Goal: Transaction & Acquisition: Purchase product/service

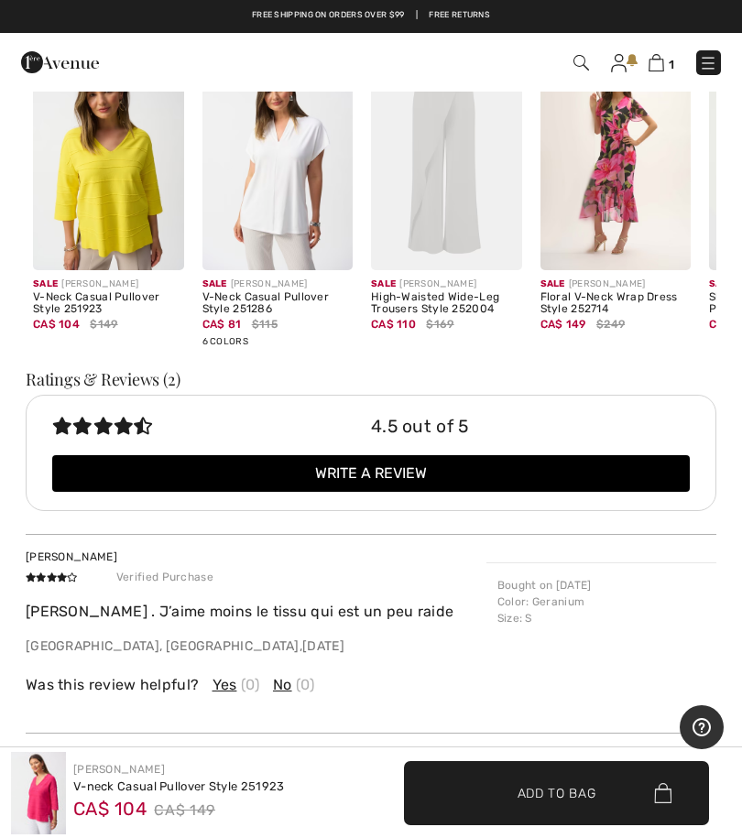
scroll to position [2249, 0]
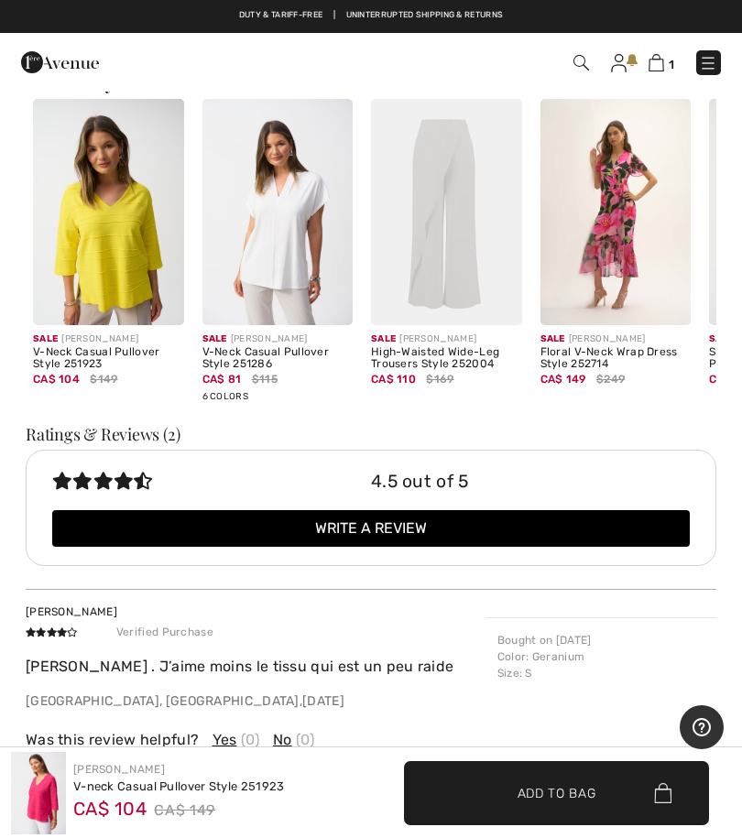
click at [698, 73] on link at bounding box center [708, 62] width 25 height 25
click at [703, 68] on div "Close menu" at bounding box center [371, 419] width 742 height 838
click at [713, 72] on img at bounding box center [708, 63] width 18 height 18
click at [703, 80] on div "Close menu" at bounding box center [371, 419] width 742 height 838
click at [727, 76] on div "1 Checkout" at bounding box center [522, 63] width 424 height 38
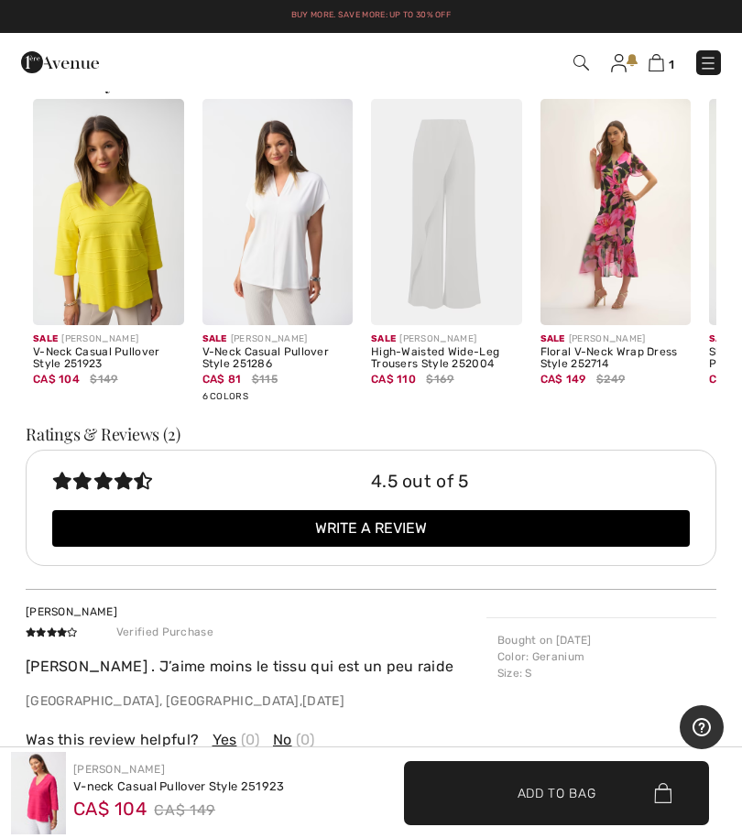
click at [699, 72] on img at bounding box center [708, 63] width 18 height 18
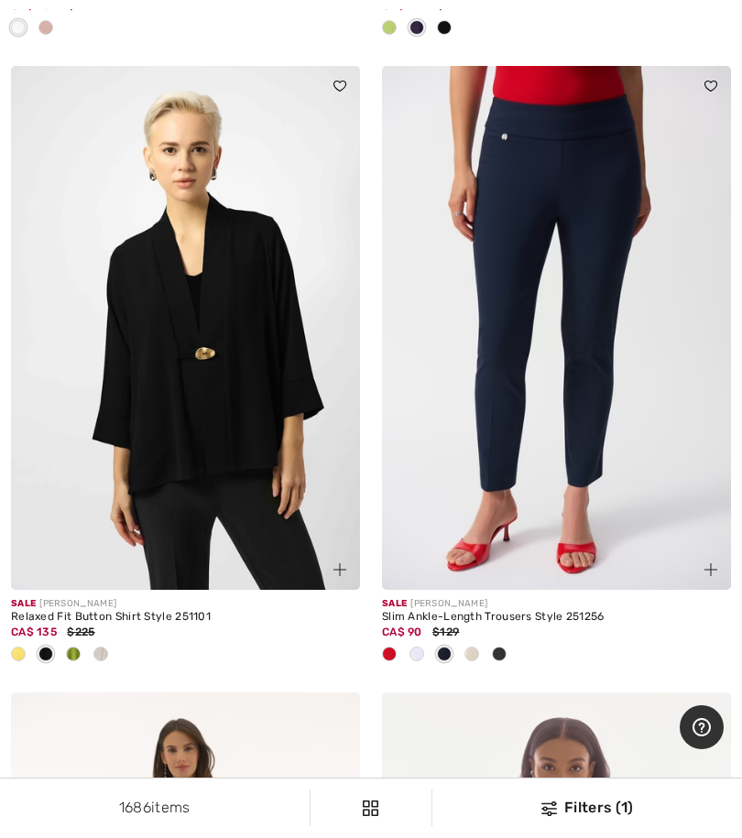
scroll to position [12981, 0]
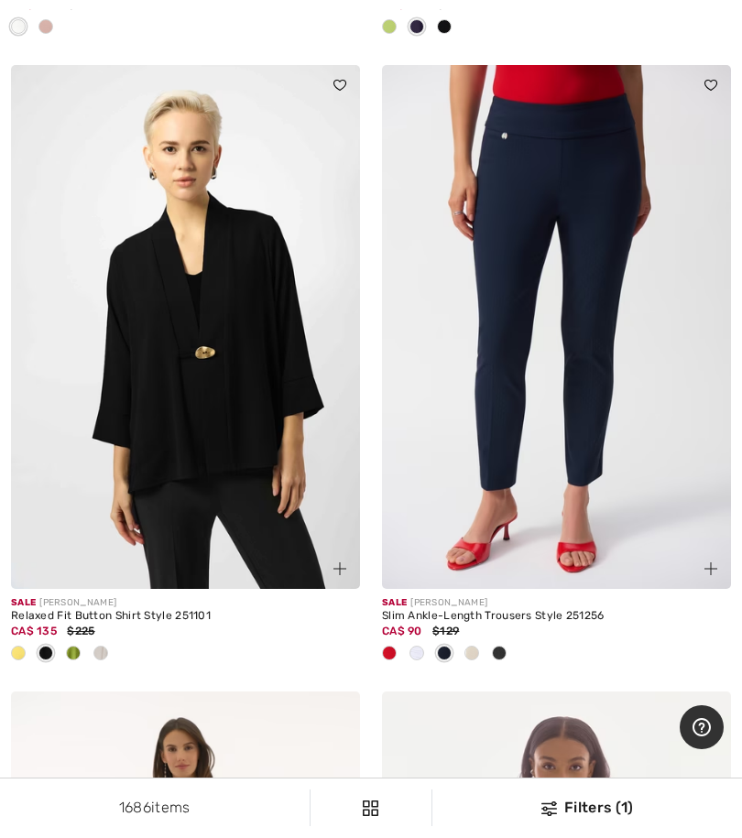
click at [30, 651] on div at bounding box center [18, 654] width 27 height 30
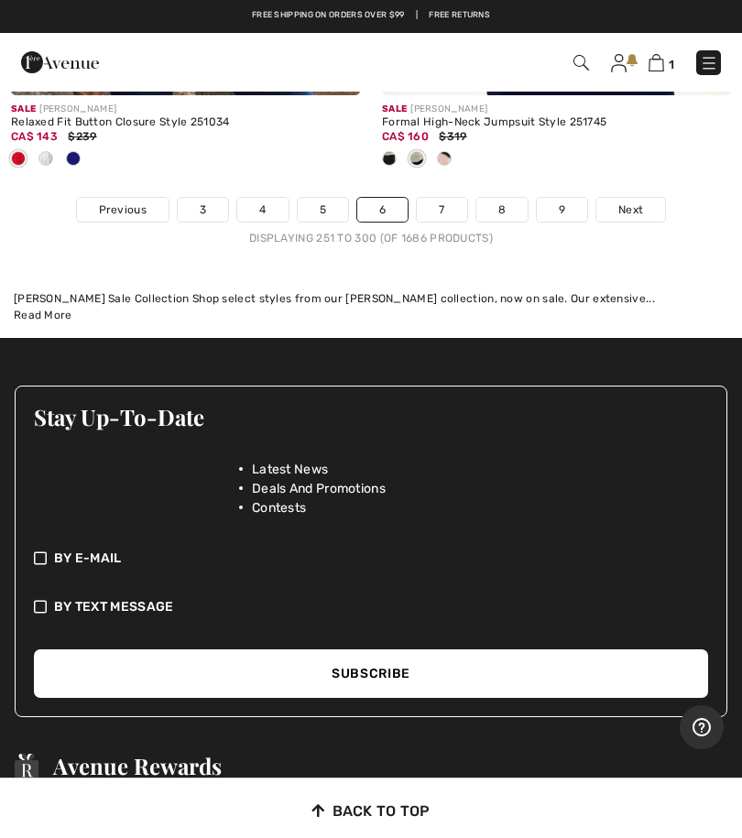
scroll to position [16116, 0]
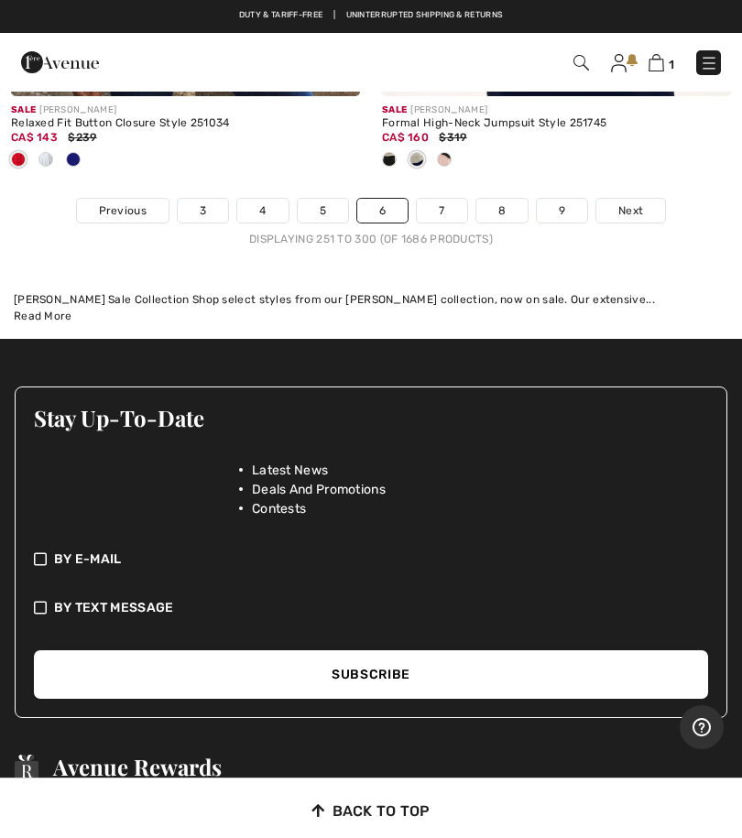
click at [333, 201] on link "5" at bounding box center [323, 211] width 50 height 24
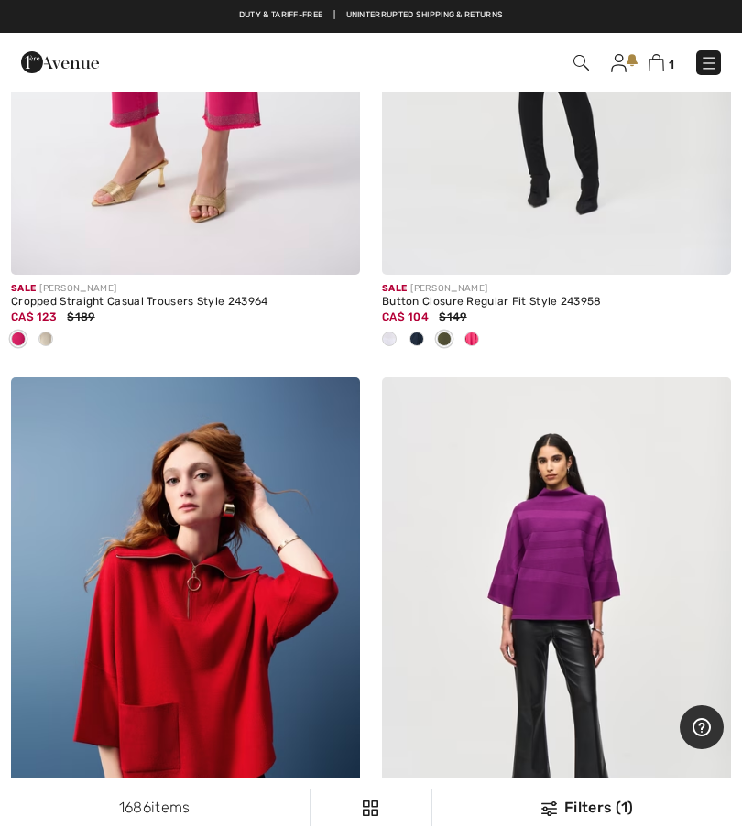
scroll to position [5431, 0]
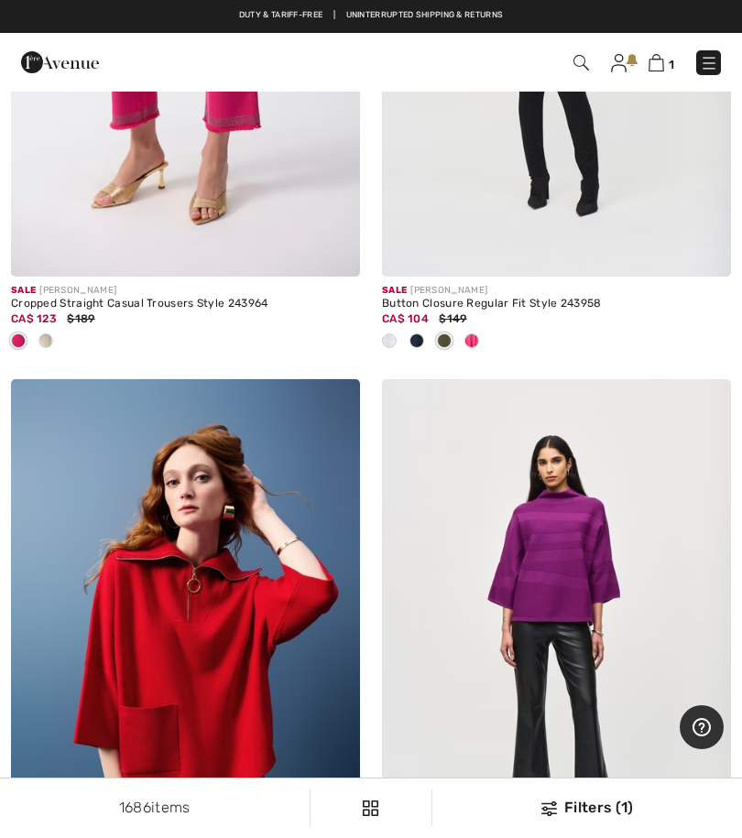
click at [57, 344] on div at bounding box center [45, 342] width 27 height 30
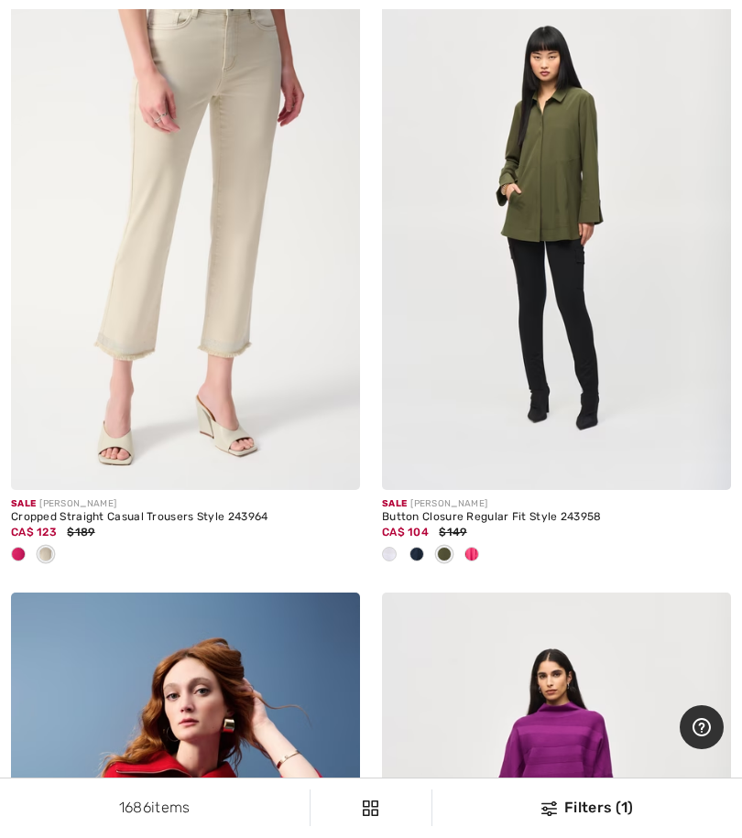
scroll to position [5219, 0]
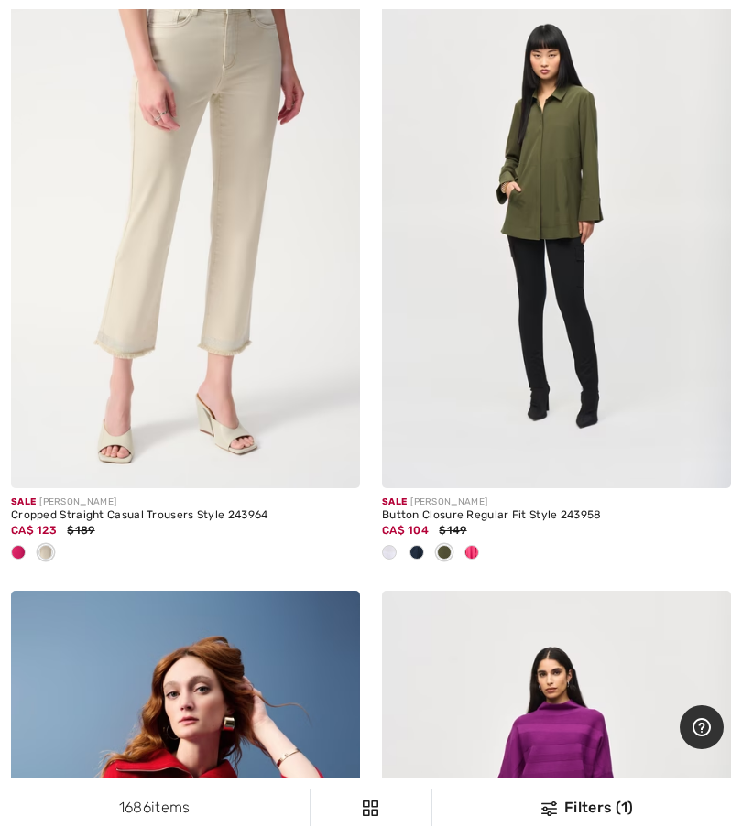
click at [265, 435] on img at bounding box center [185, 227] width 349 height 524
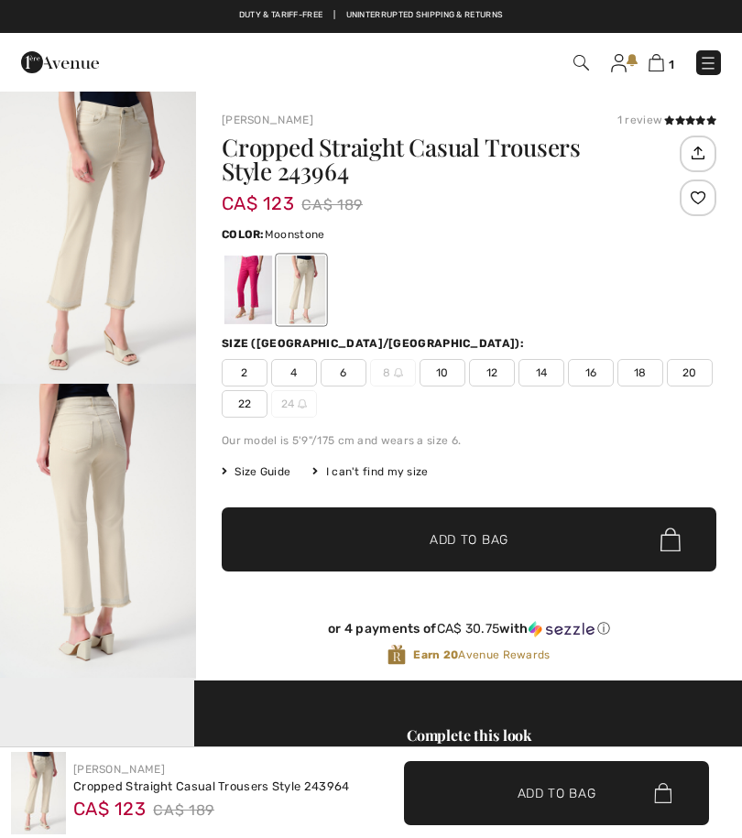
checkbox input "true"
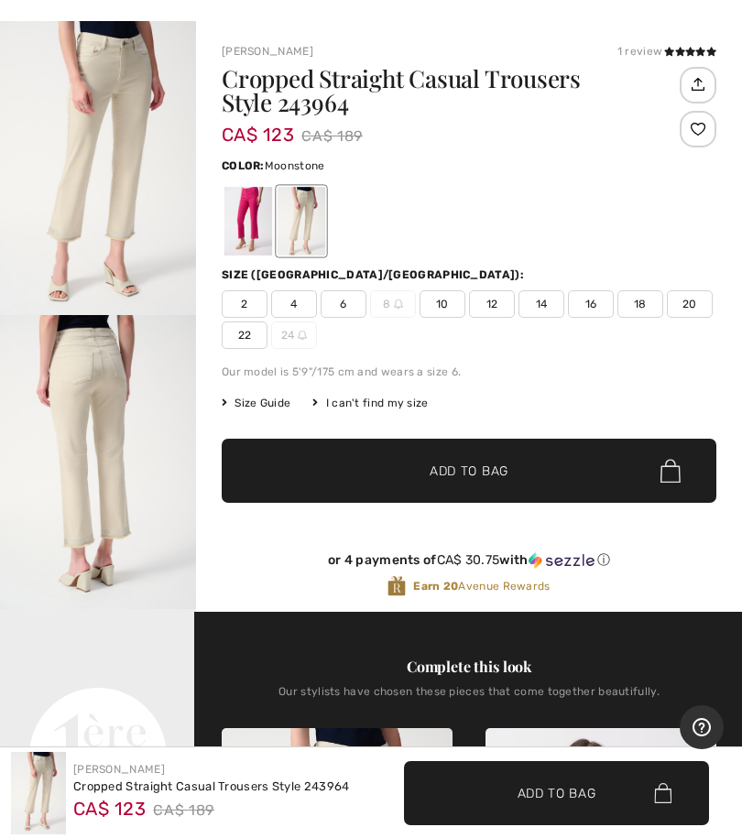
scroll to position [73, 0]
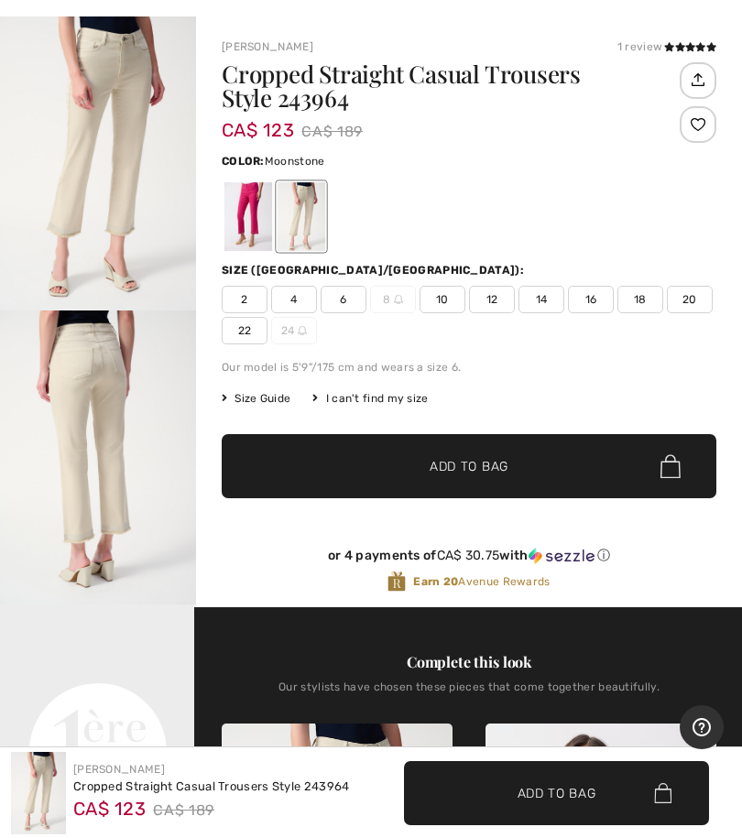
click at [135, 496] on img "2 / 4" at bounding box center [98, 457] width 196 height 294
click at [154, 495] on img at bounding box center [98, 457] width 196 height 294
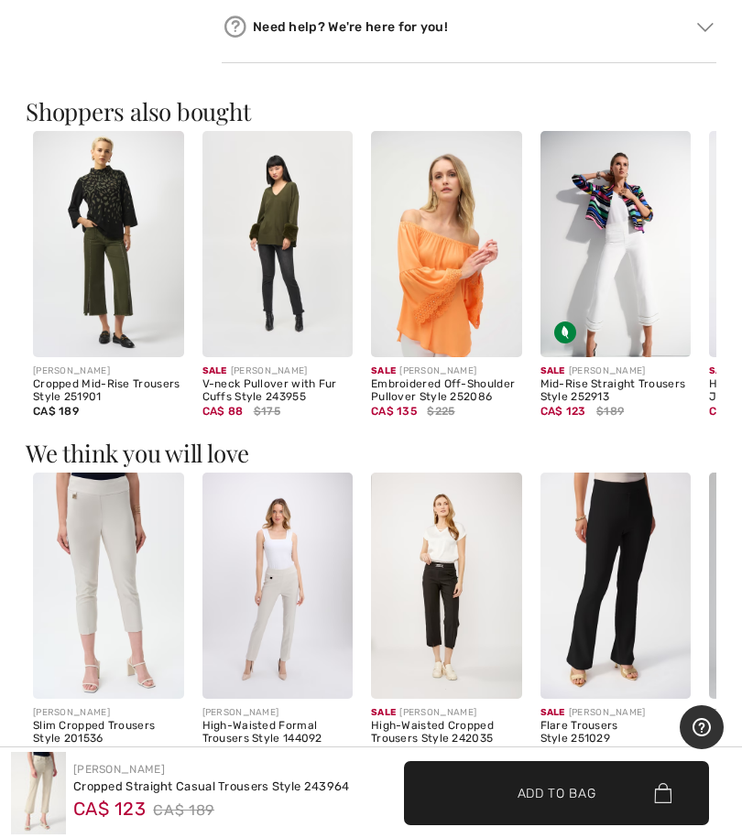
scroll to position [1603, 0]
click at [603, 309] on img at bounding box center [615, 243] width 151 height 226
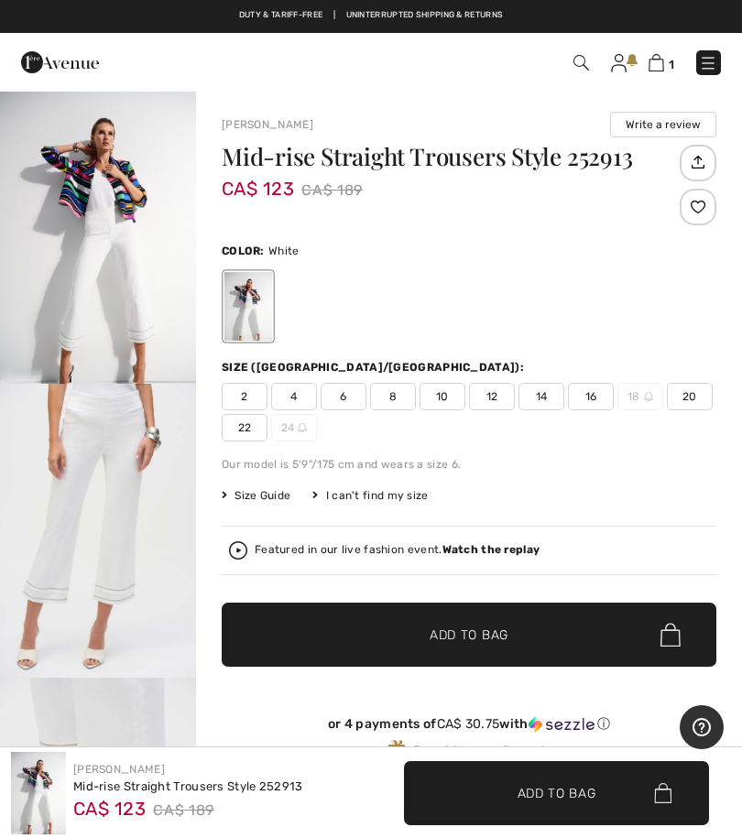
click at [119, 532] on img "2 / 7" at bounding box center [98, 531] width 196 height 294
click at [346, 403] on span "6" at bounding box center [343, 396] width 46 height 27
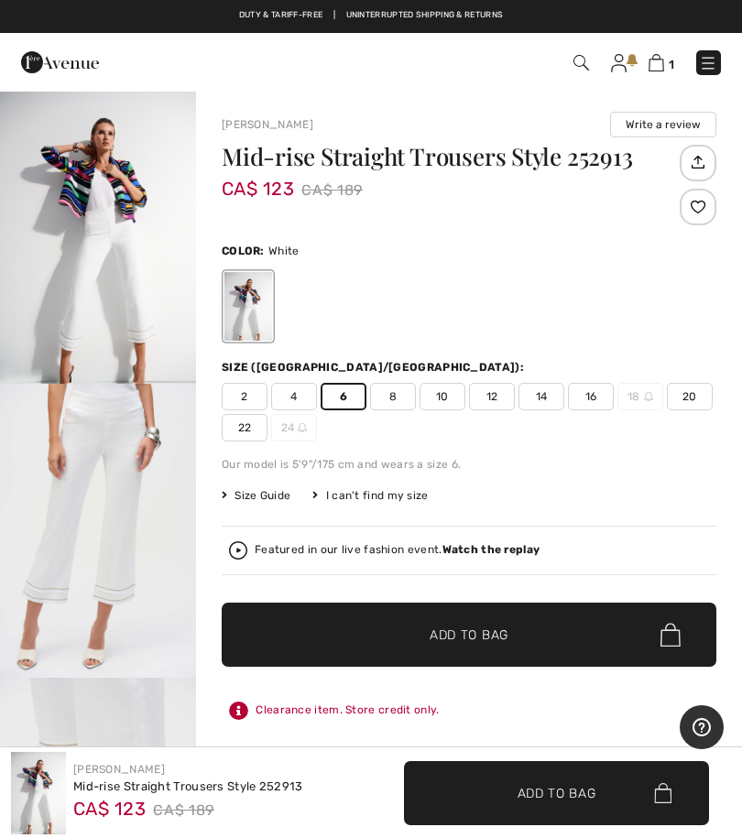
click at [479, 645] on span "✔ Added to Bag Add to Bag" at bounding box center [469, 634] width 494 height 64
click at [651, 68] on img at bounding box center [654, 62] width 16 height 17
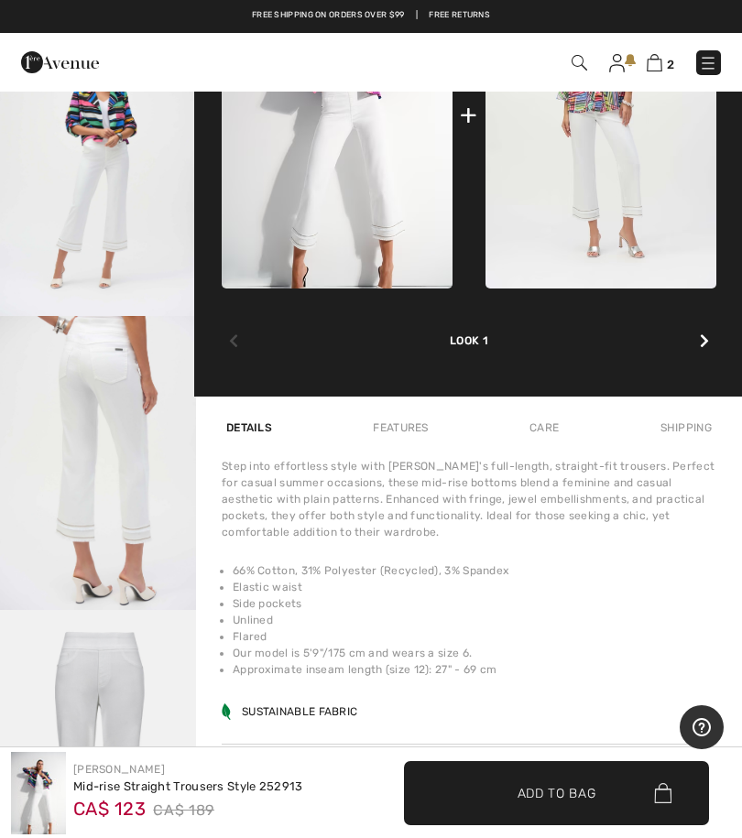
scroll to position [944, 0]
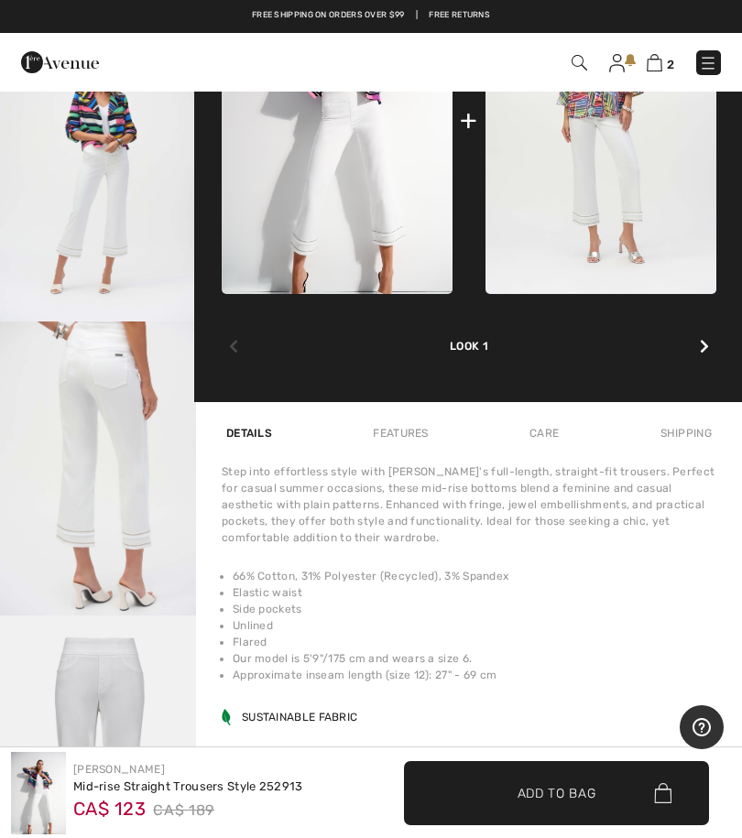
click at [566, 81] on div "2 Checkout" at bounding box center [522, 63] width 424 height 38
click at [572, 73] on span "2" at bounding box center [522, 62] width 396 height 25
click at [574, 69] on img at bounding box center [579, 63] width 16 height 16
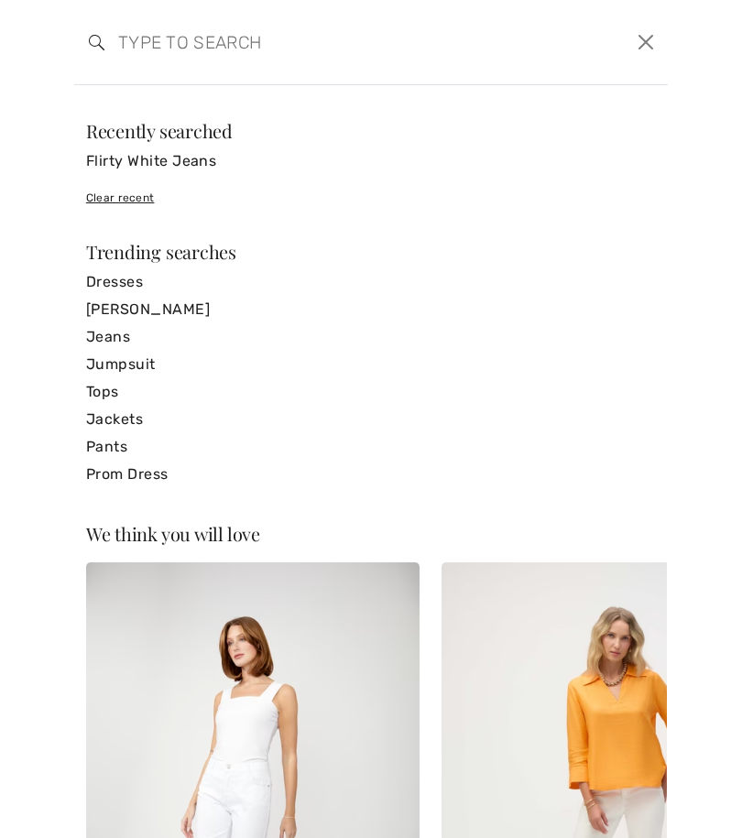
click at [371, 49] on input "search" at bounding box center [307, 42] width 406 height 55
click at [139, 426] on link "Jackets" at bounding box center [370, 419] width 569 height 27
click at [125, 406] on link "Jackets" at bounding box center [370, 419] width 569 height 27
click at [119, 406] on link "Jackets" at bounding box center [370, 419] width 569 height 27
click at [126, 406] on link "Jackets" at bounding box center [370, 419] width 569 height 27
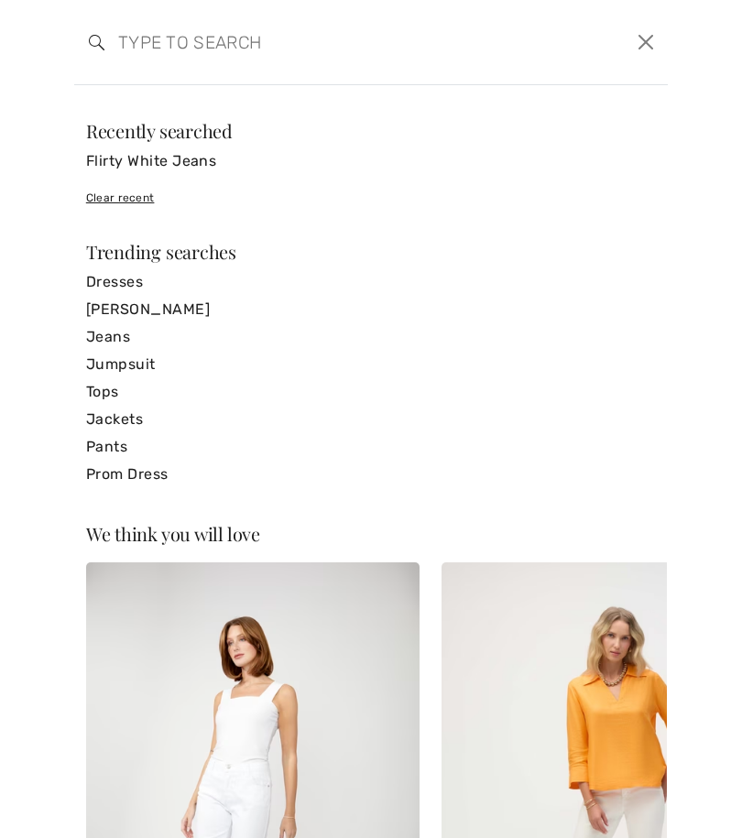
scroll to position [197, 0]
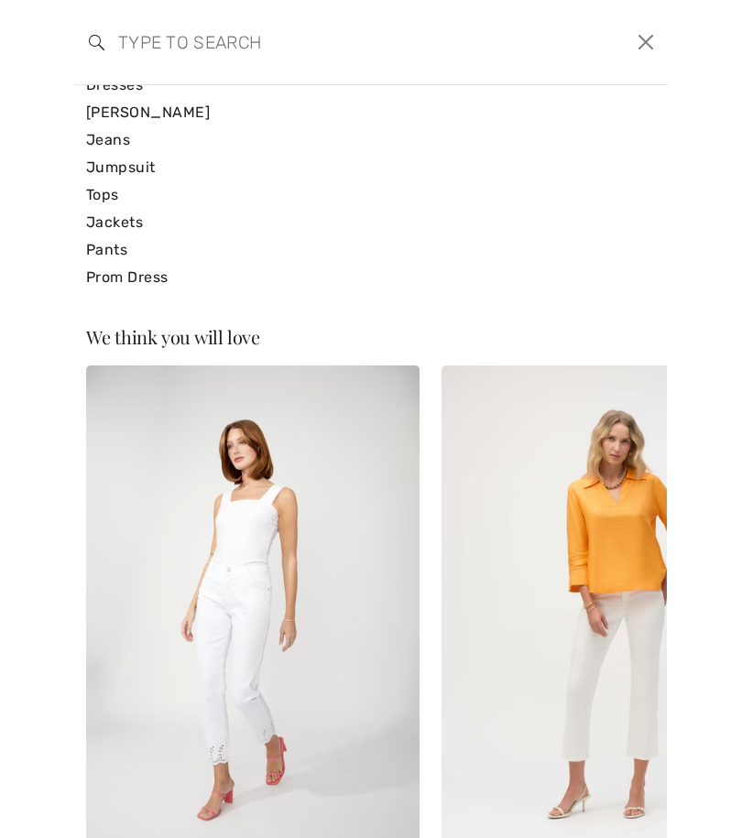
click at [117, 233] on link "Jackets" at bounding box center [370, 222] width 569 height 27
click at [128, 228] on link "Jackets" at bounding box center [370, 222] width 569 height 27
click at [127, 231] on link "Jackets" at bounding box center [370, 222] width 569 height 27
click at [282, 57] on input "search" at bounding box center [307, 42] width 406 height 55
type input "Jackets"
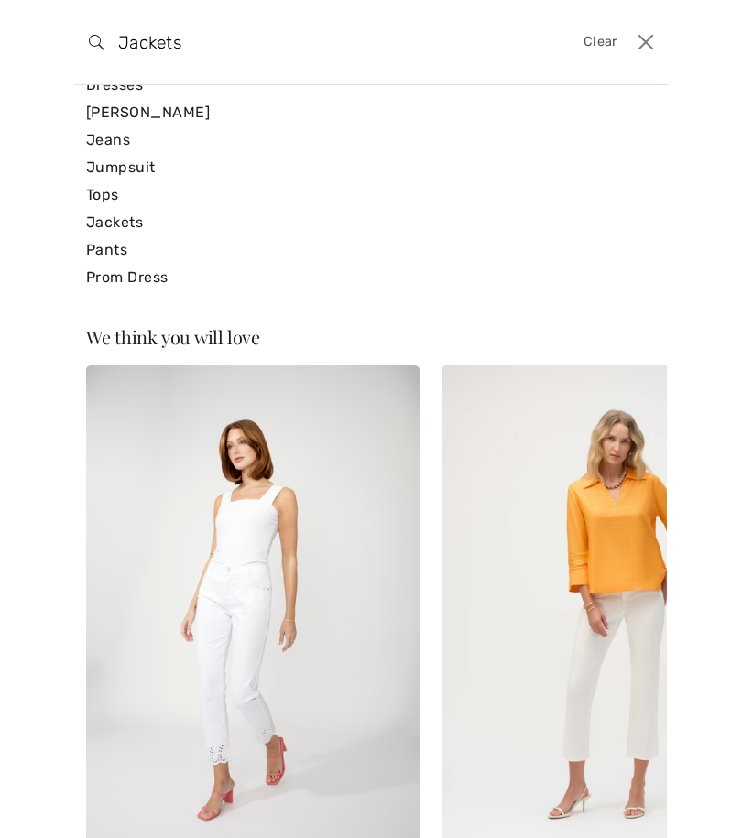
click at [430, 60] on input "Jackets" at bounding box center [307, 42] width 406 height 55
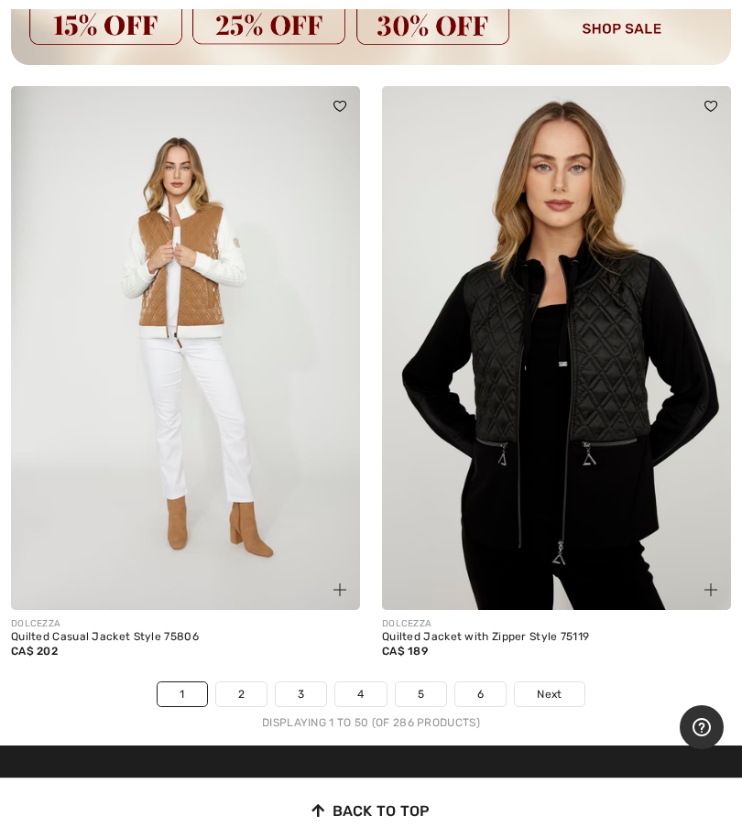
scroll to position [15245, 0]
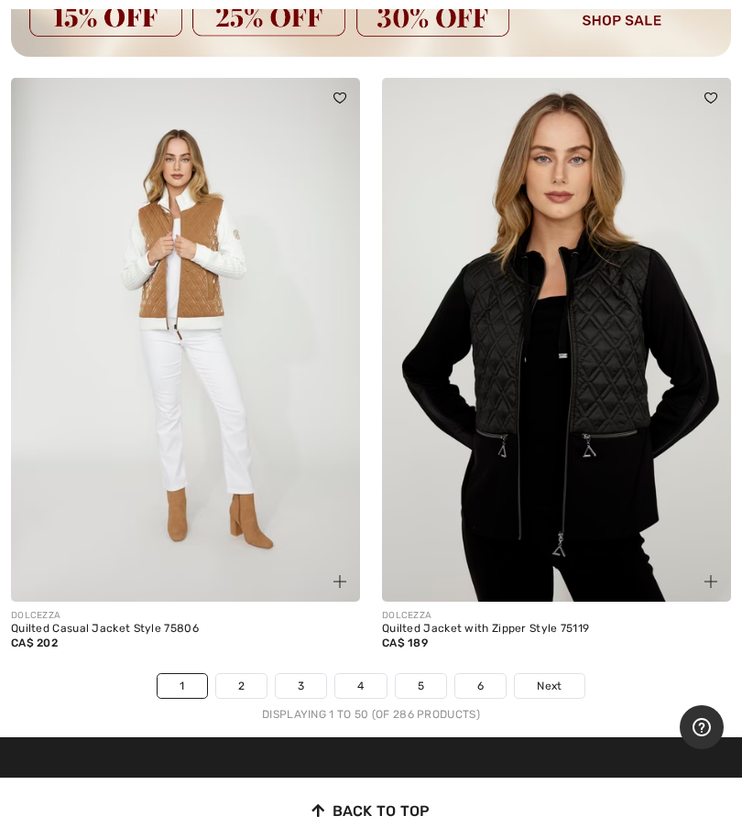
click at [263, 674] on link "2" at bounding box center [241, 686] width 50 height 24
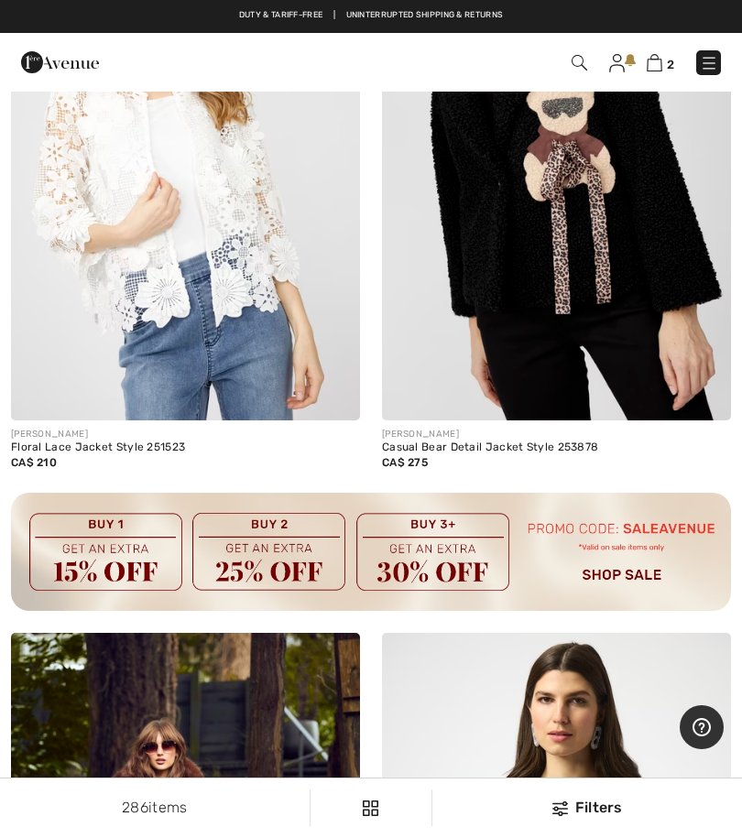
scroll to position [7132, 0]
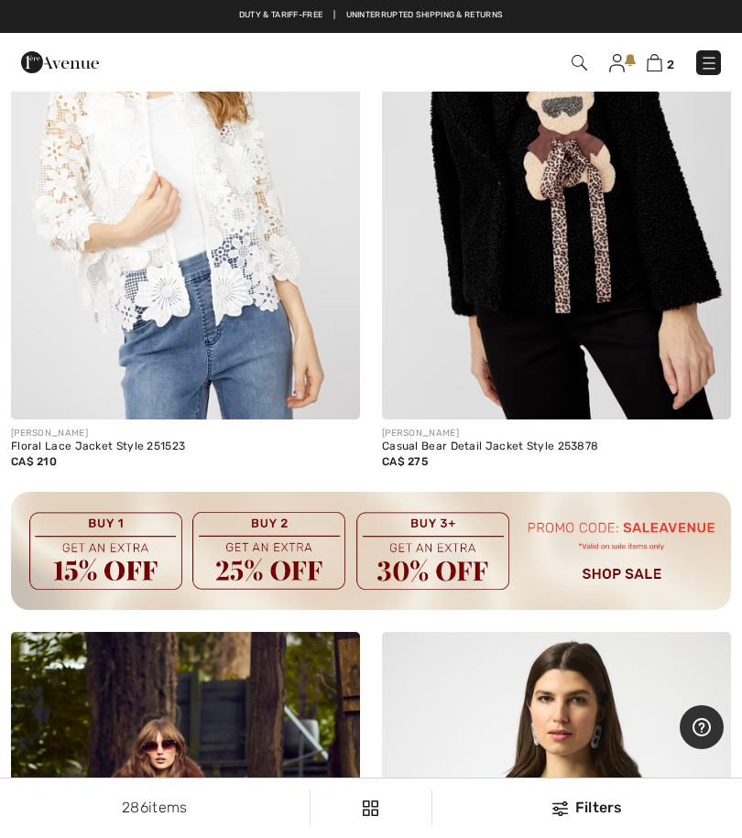
click at [661, 59] on img at bounding box center [654, 62] width 16 height 17
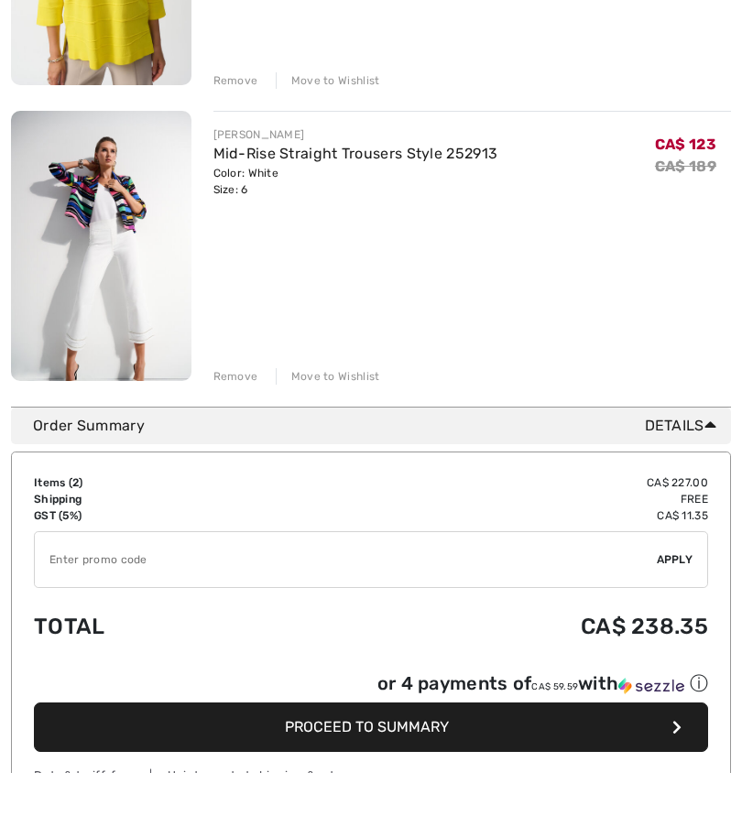
scroll to position [395, 0]
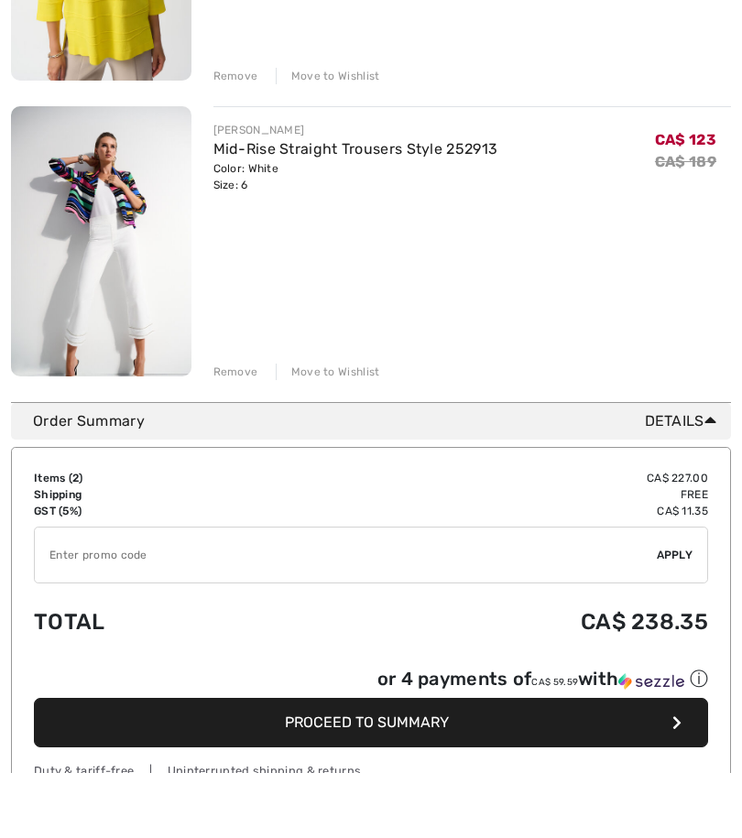
click at [238, 592] on input "TEXT" at bounding box center [346, 619] width 622 height 55
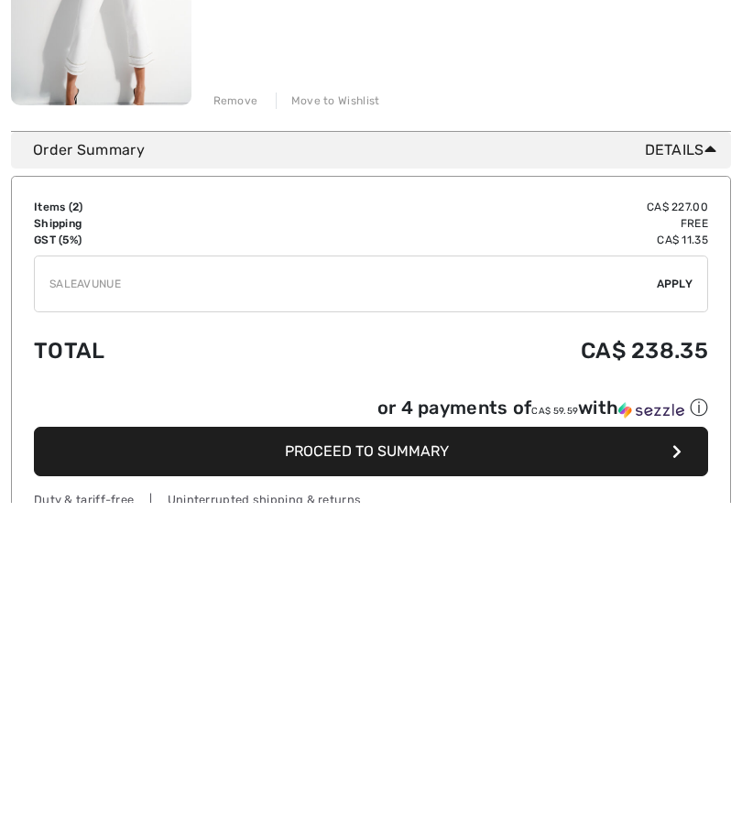
click at [677, 612] on span "Apply" at bounding box center [674, 620] width 37 height 16
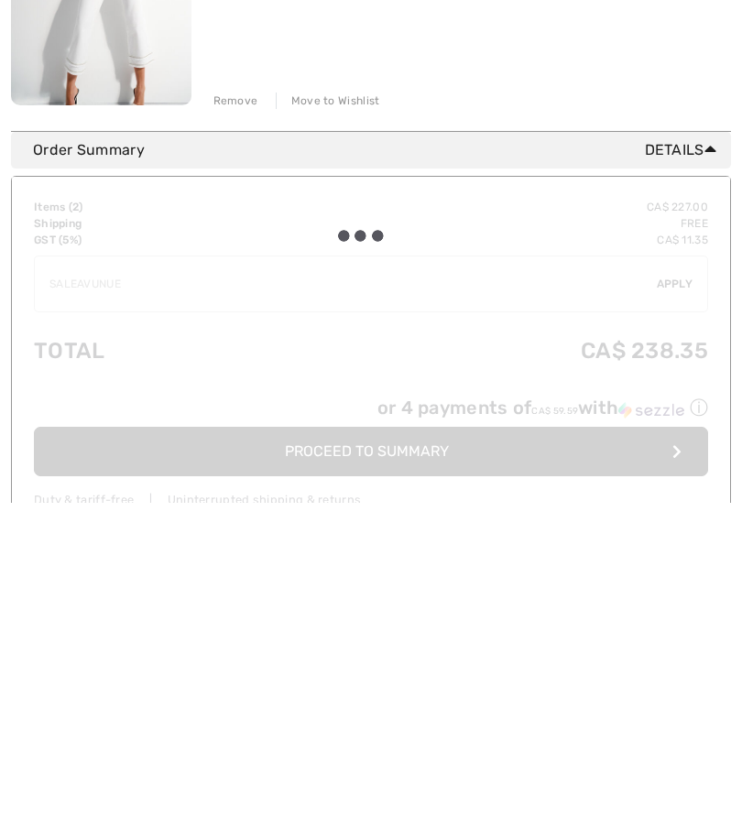
scroll to position [666, 0]
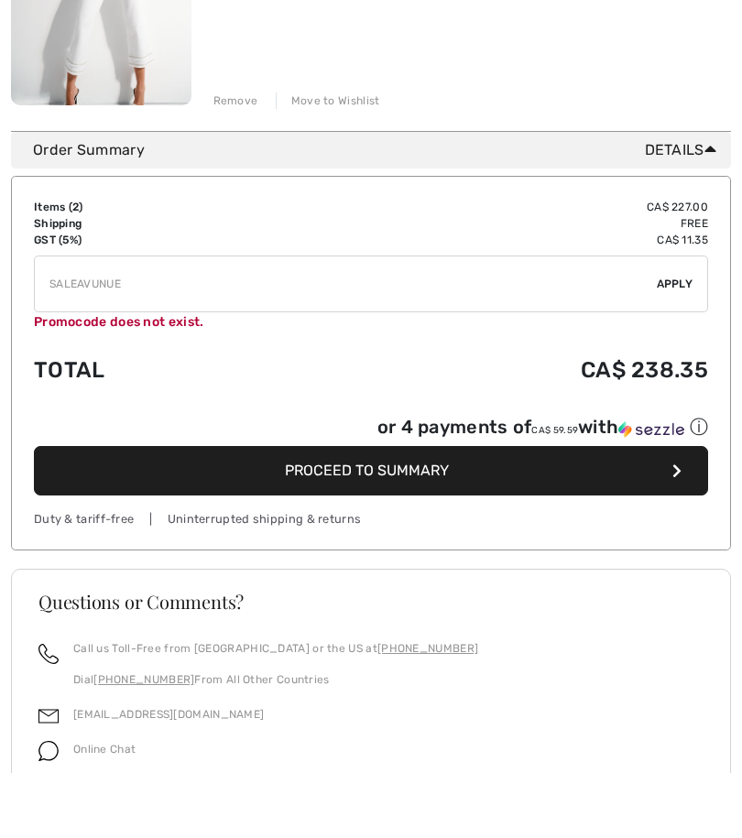
click at [425, 321] on input "TEXT" at bounding box center [346, 348] width 622 height 55
type input "S"
click at [677, 320] on div "✔ Apply Remove" at bounding box center [371, 348] width 674 height 57
click at [669, 320] on div "✔ Apply Remove" at bounding box center [371, 348] width 674 height 57
click at [353, 321] on input "TEXT" at bounding box center [346, 348] width 622 height 55
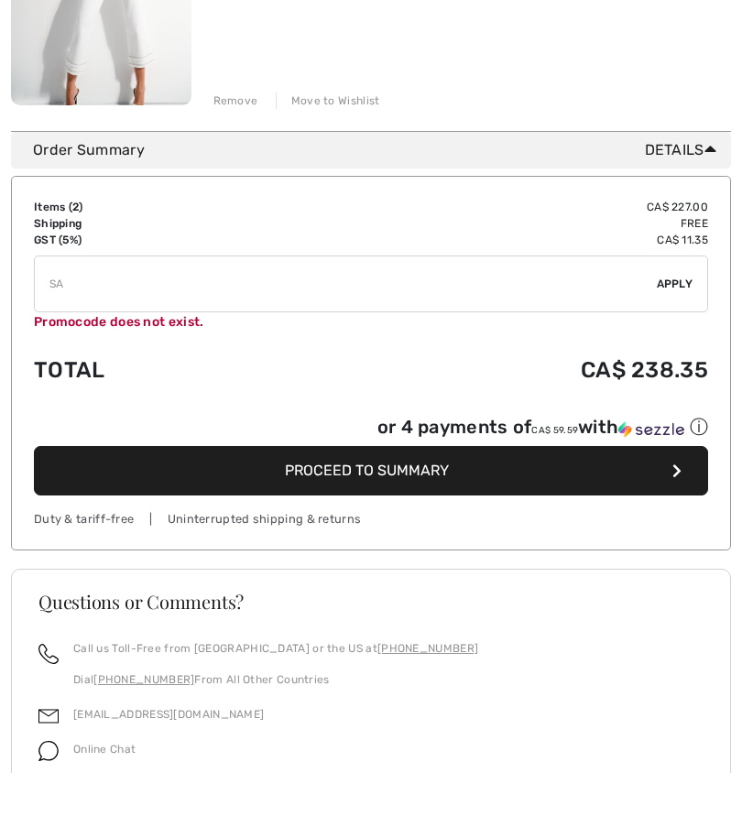
type input "S"
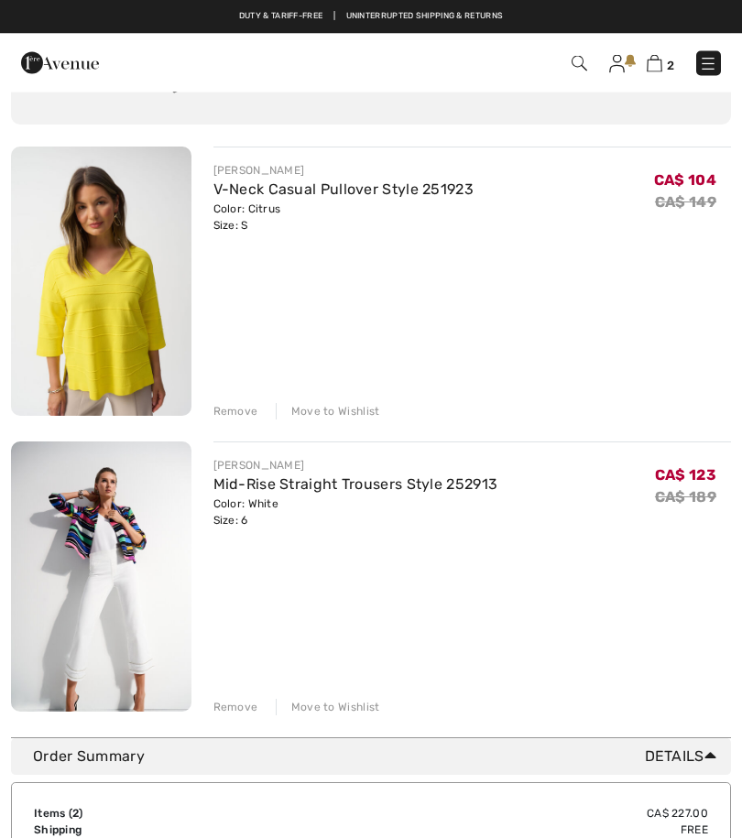
scroll to position [124, 0]
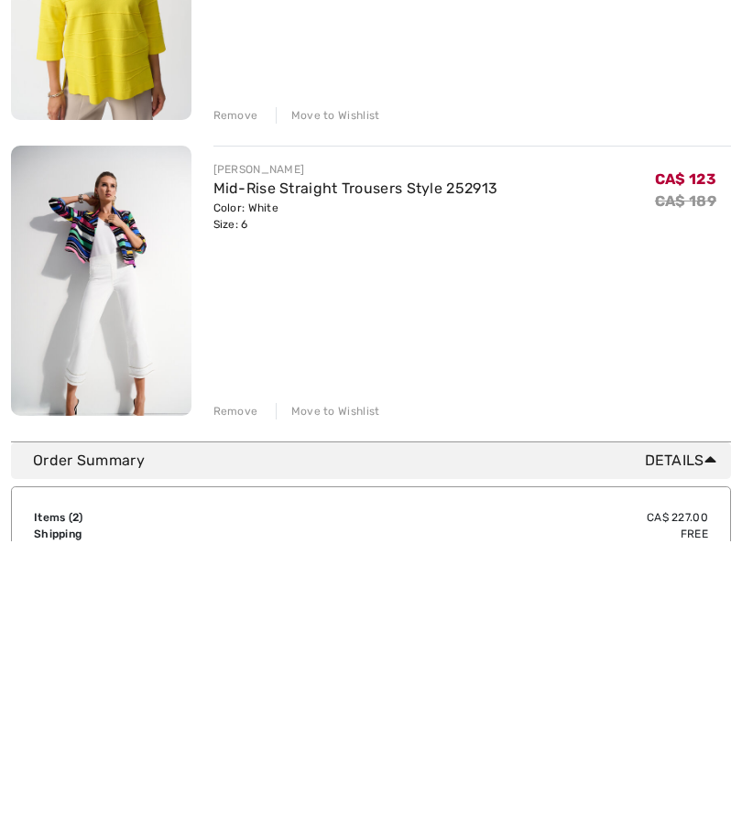
click at [146, 442] on img at bounding box center [101, 577] width 180 height 270
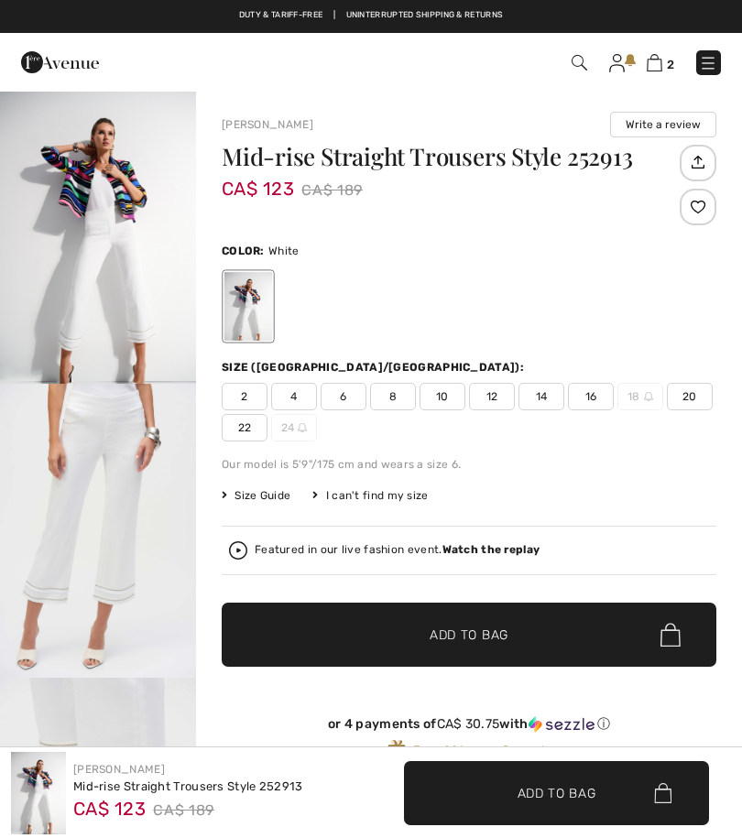
checkbox input "true"
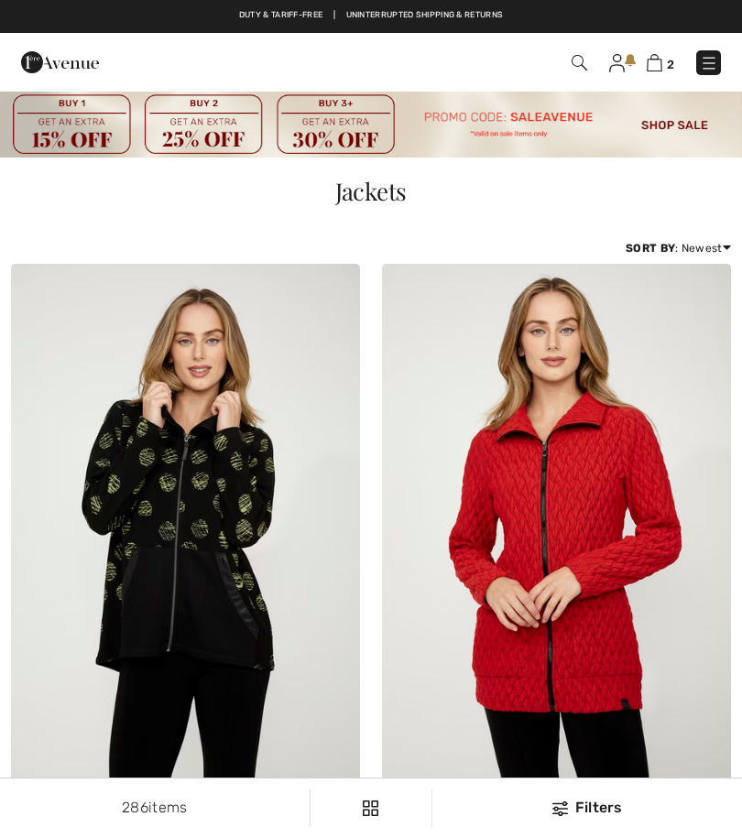
checkbox input "true"
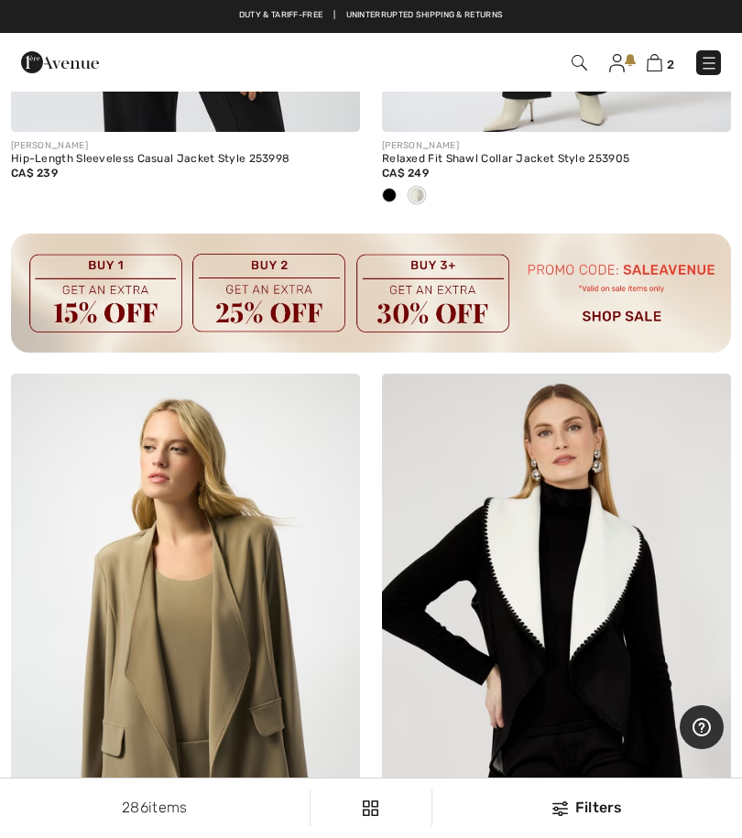
scroll to position [14974, 0]
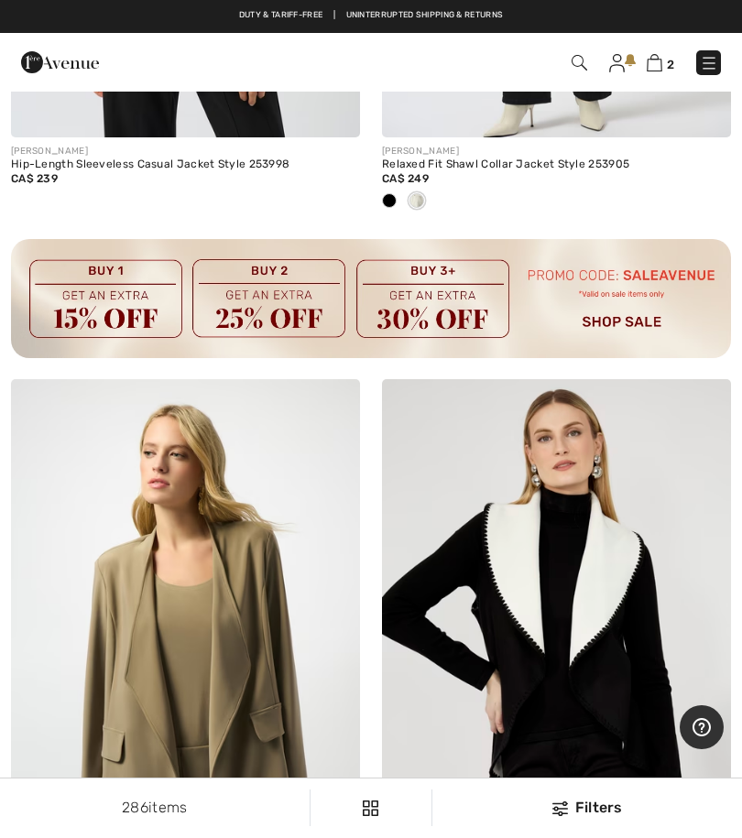
click at [706, 61] on img at bounding box center [708, 63] width 18 height 18
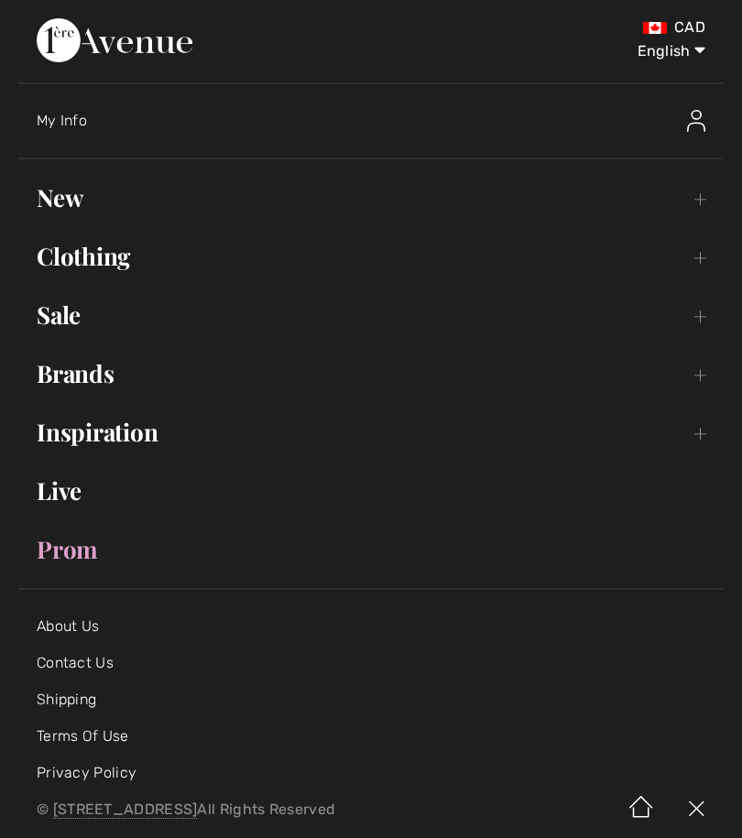
click at [140, 268] on link "Clothing Toggle submenu" at bounding box center [370, 256] width 705 height 40
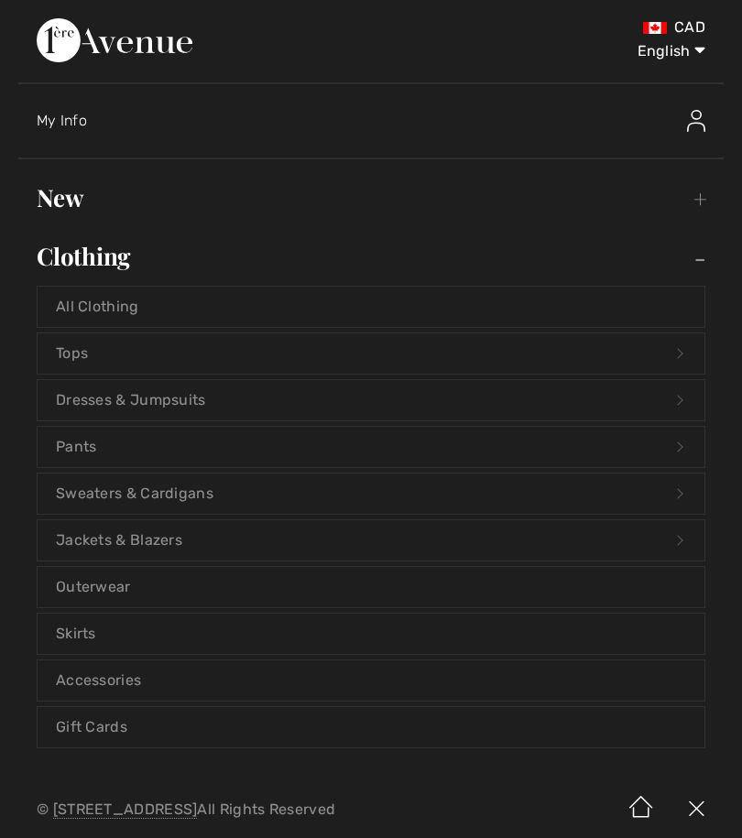
click at [107, 453] on link "Pants Open submenu" at bounding box center [371, 447] width 666 height 40
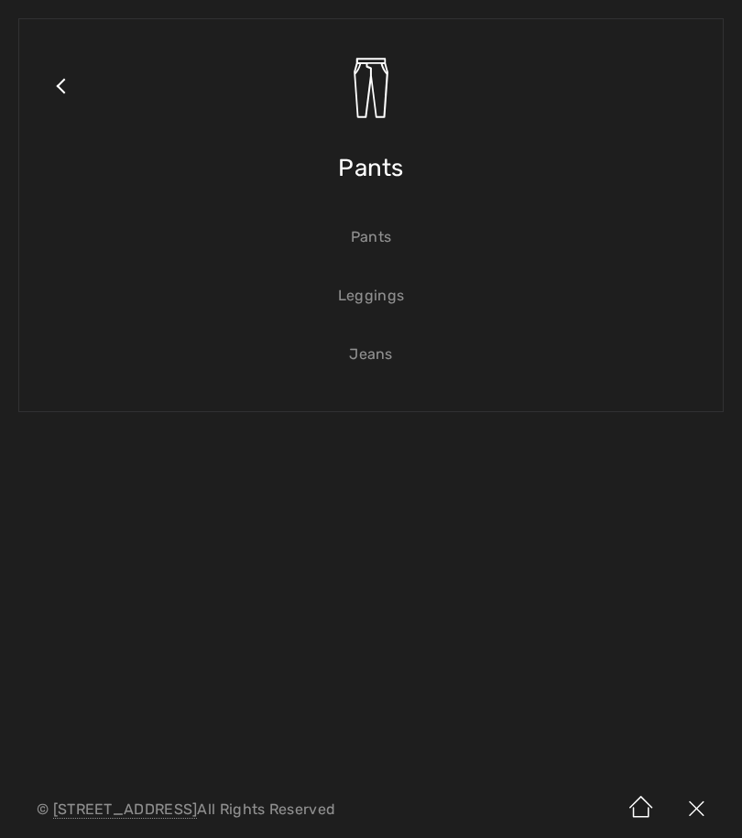
click at [385, 241] on link "Pants" at bounding box center [371, 237] width 666 height 40
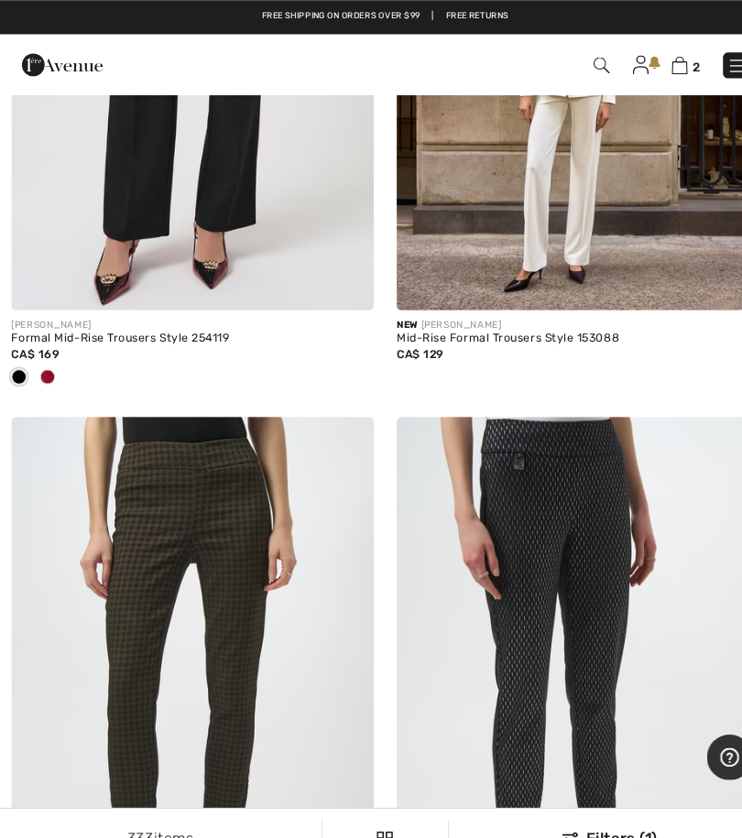
scroll to position [1718, 0]
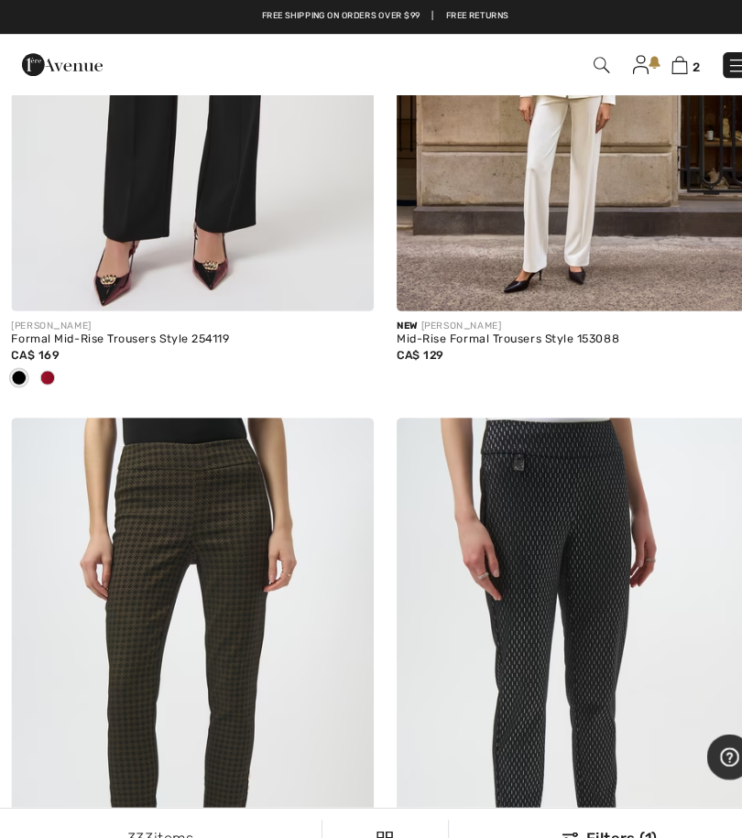
click at [710, 70] on img at bounding box center [708, 63] width 18 height 18
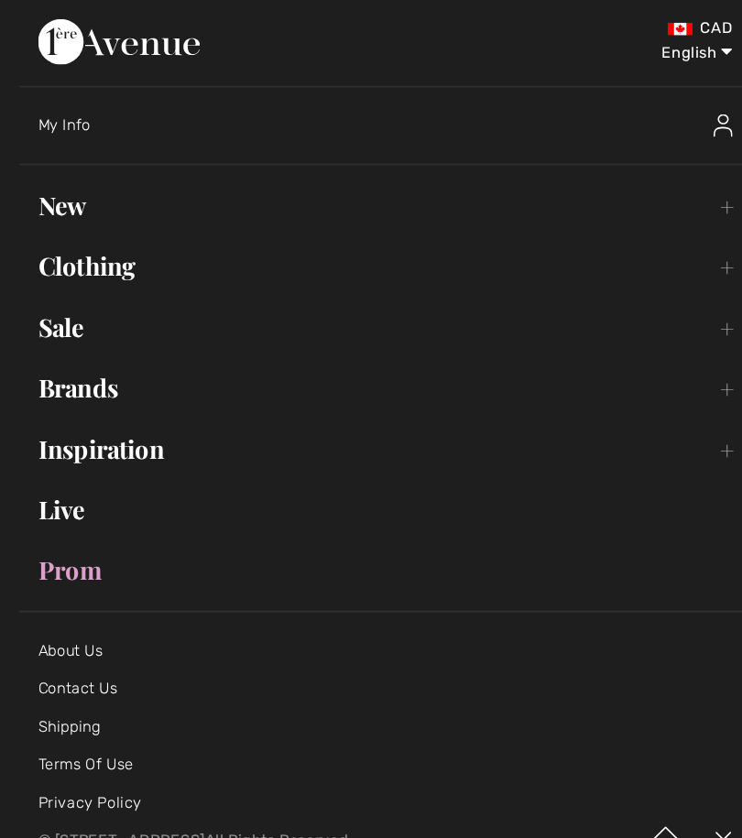
click at [60, 321] on link "Sale Toggle submenu" at bounding box center [370, 315] width 705 height 40
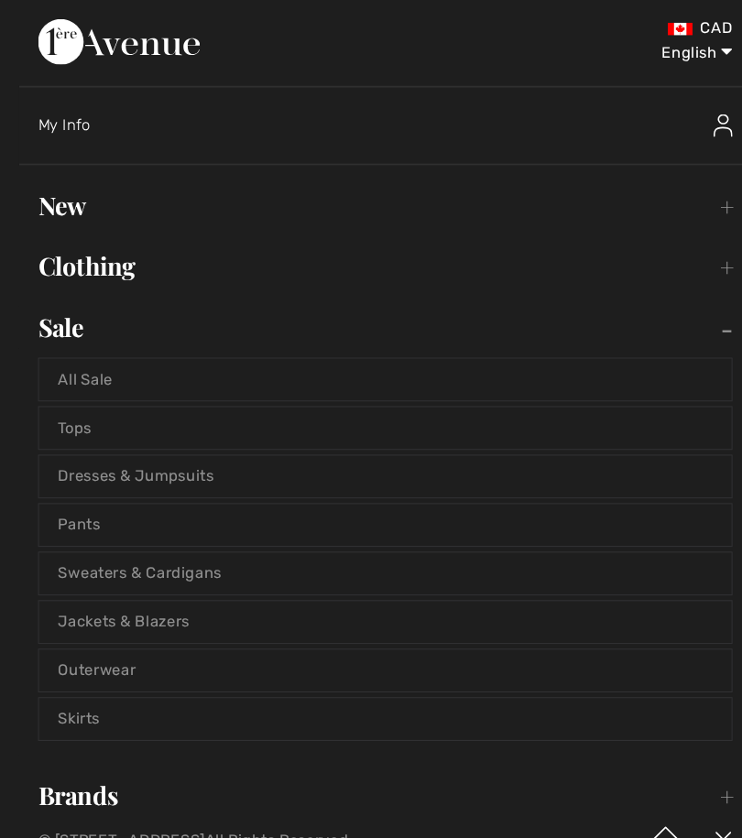
click at [101, 514] on link "Pants" at bounding box center [371, 505] width 666 height 40
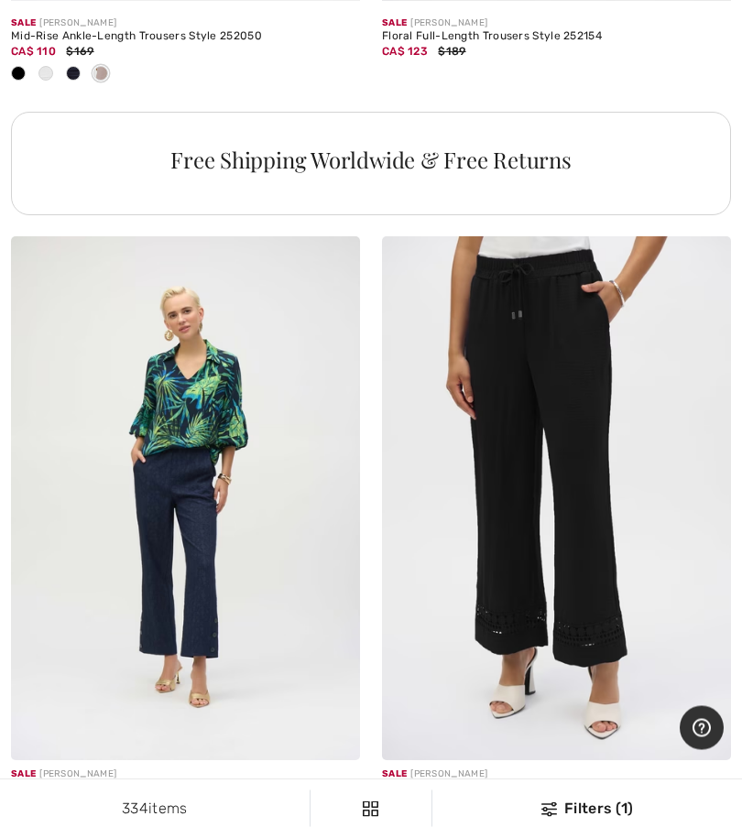
scroll to position [3890, 0]
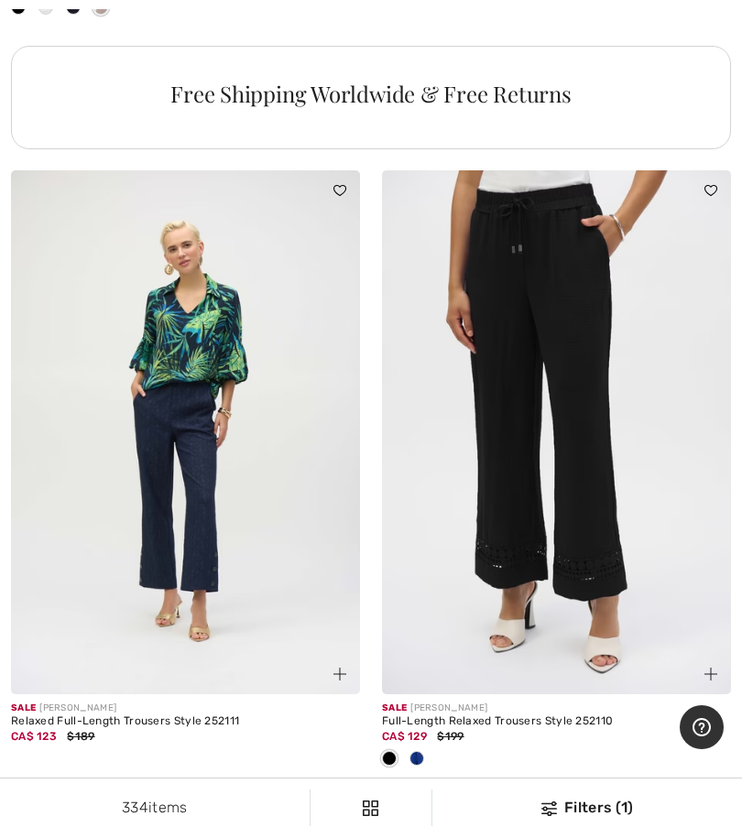
click at [594, 500] on img at bounding box center [556, 432] width 349 height 524
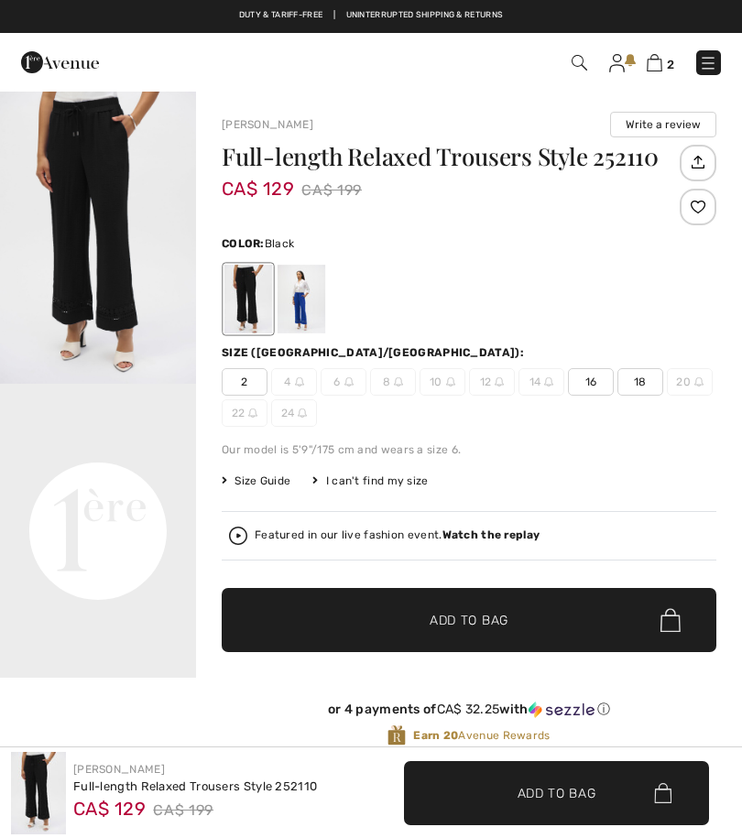
checkbox input "true"
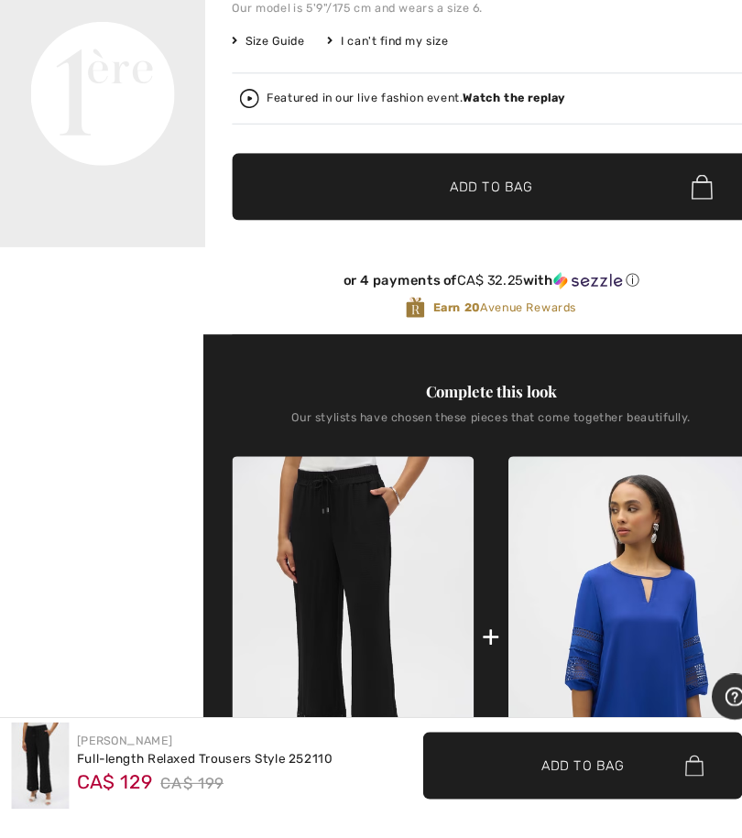
scroll to position [386, 0]
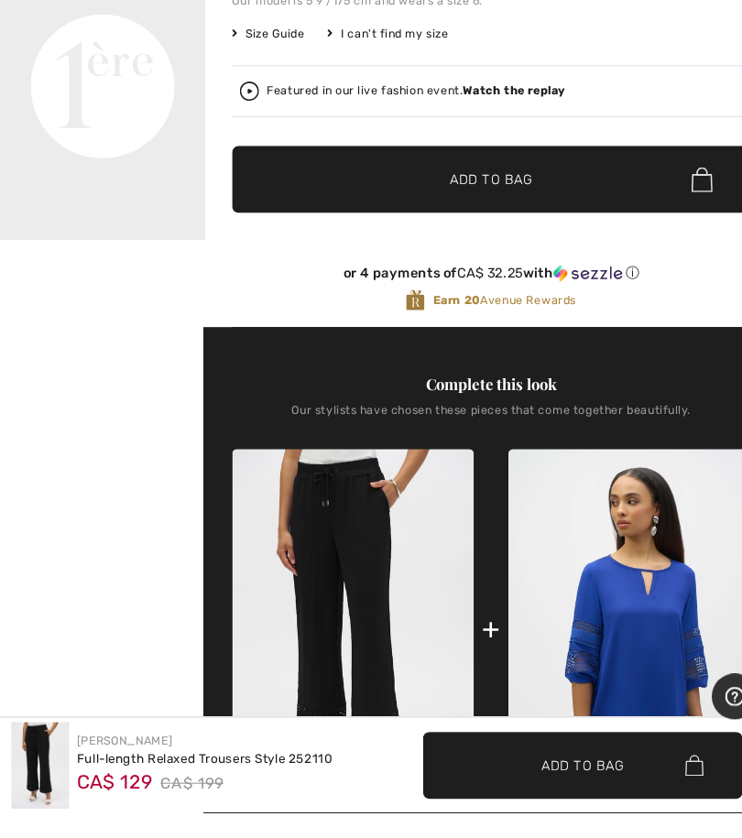
click at [635, 614] on img at bounding box center [600, 664] width 231 height 346
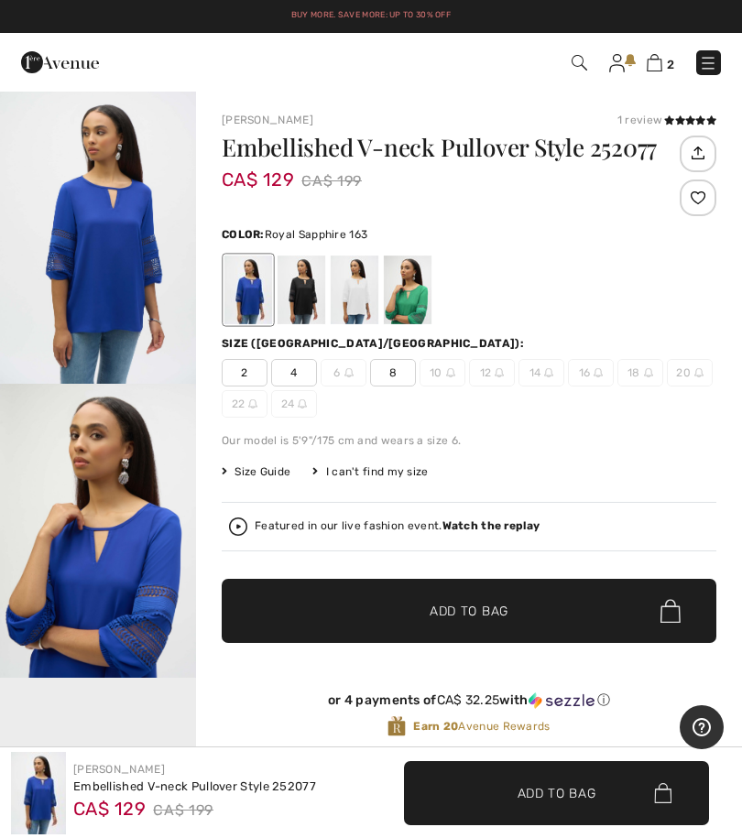
click at [573, 69] on img at bounding box center [579, 63] width 16 height 16
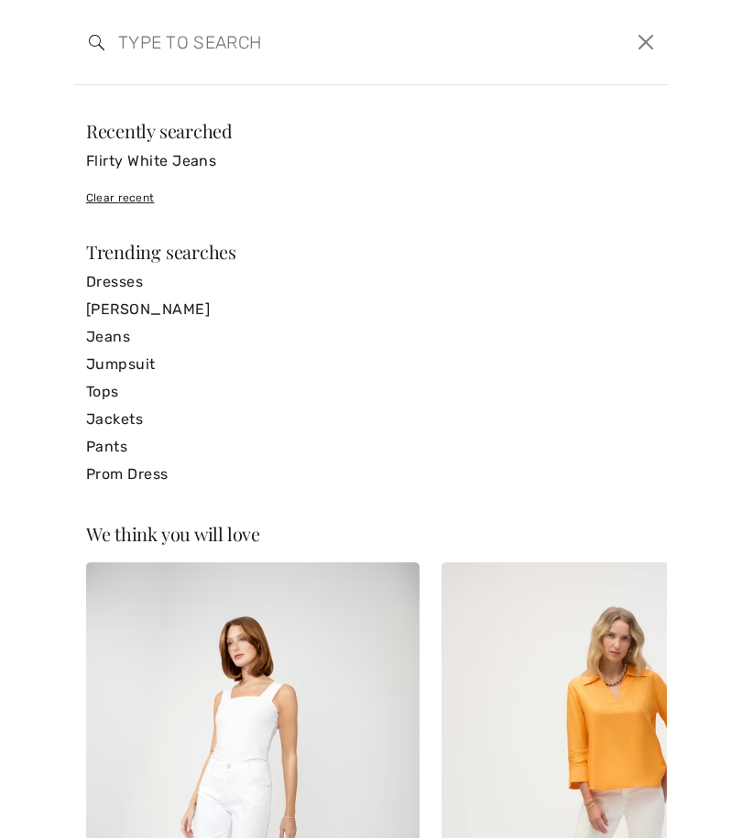
click at [191, 318] on link "[PERSON_NAME]" at bounding box center [370, 309] width 569 height 27
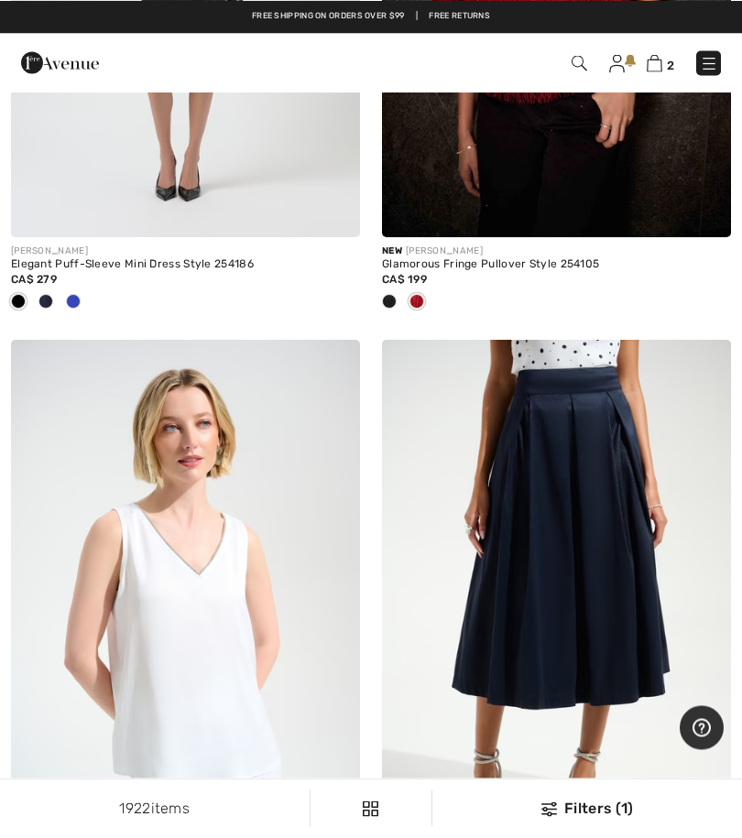
scroll to position [1496, 0]
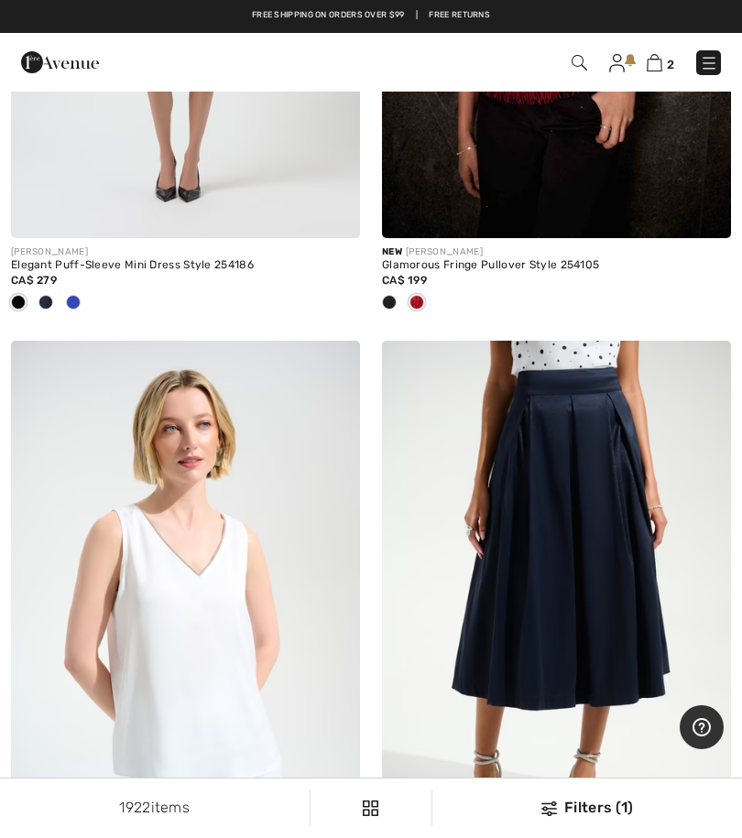
click at [696, 83] on div "2 Checkout" at bounding box center [371, 62] width 742 height 59
click at [708, 66] on img at bounding box center [708, 63] width 18 height 18
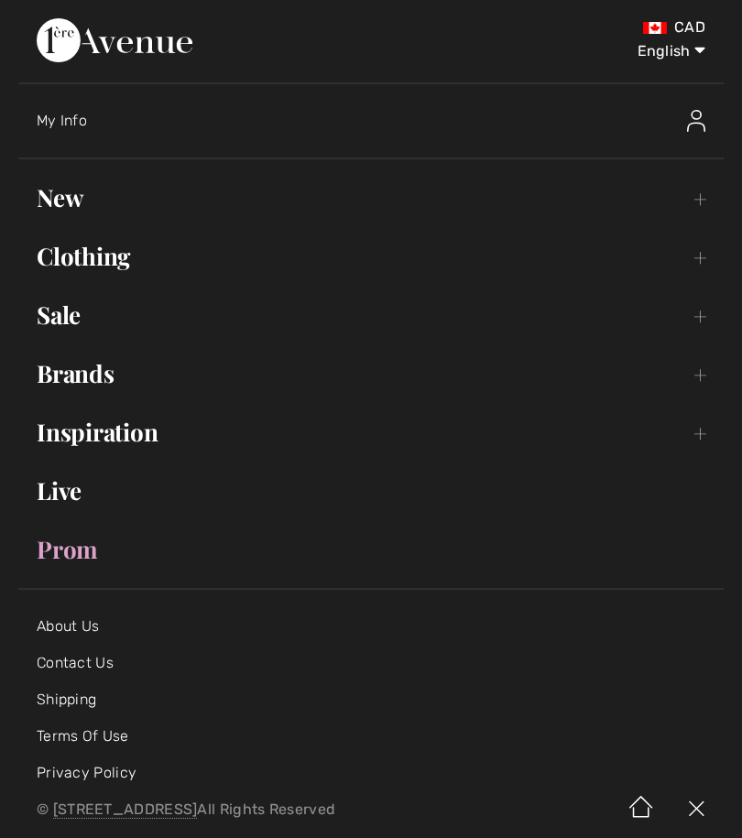
click at [72, 332] on link "Sale Toggle submenu" at bounding box center [370, 315] width 705 height 40
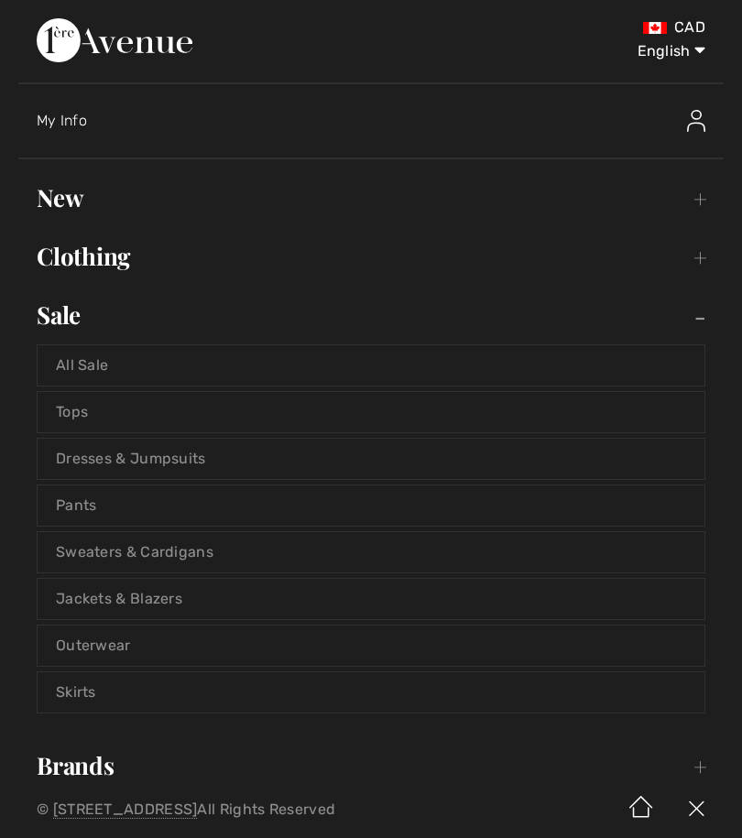
click at [90, 506] on link "Pants" at bounding box center [371, 505] width 666 height 40
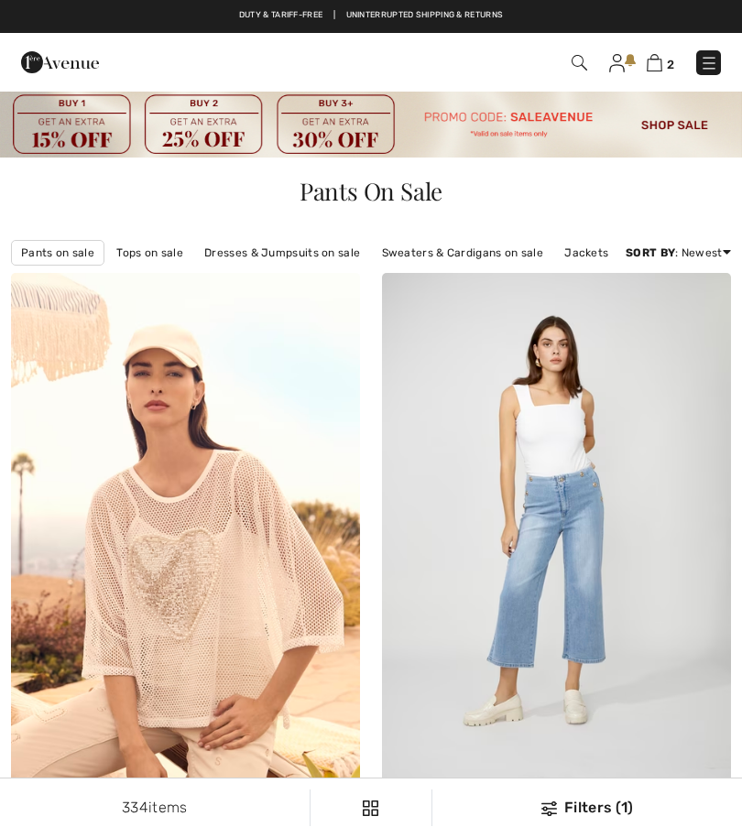
checkbox input "true"
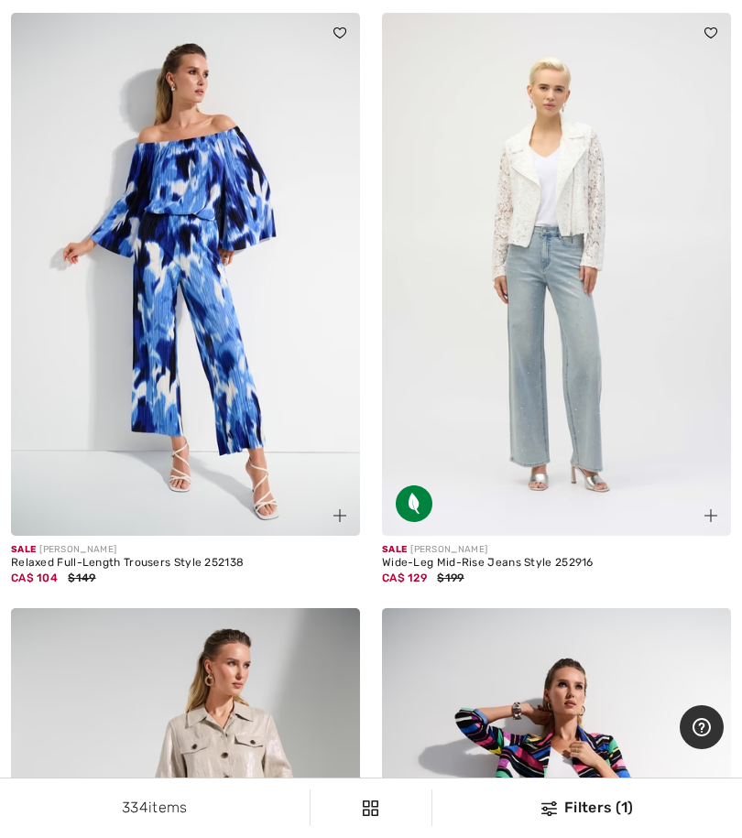
scroll to position [10293, 0]
click at [591, 391] on img at bounding box center [556, 274] width 349 height 524
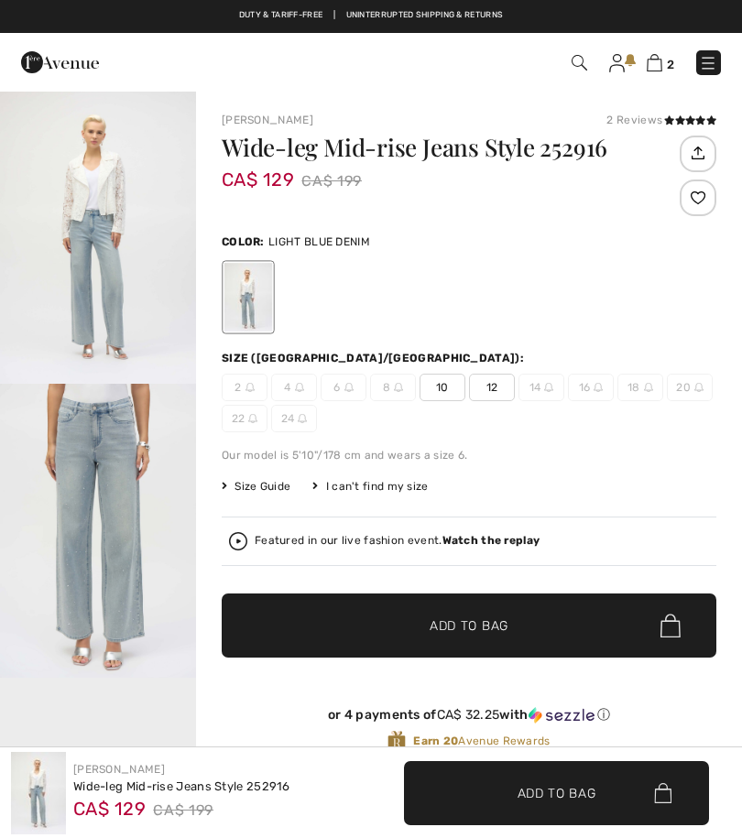
checkbox input "true"
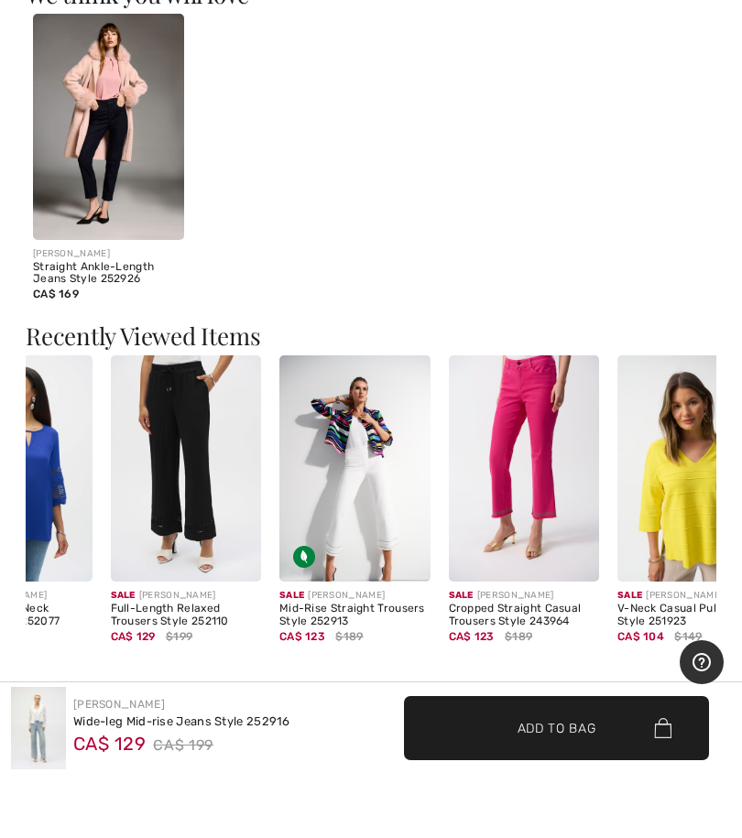
scroll to position [0, 92]
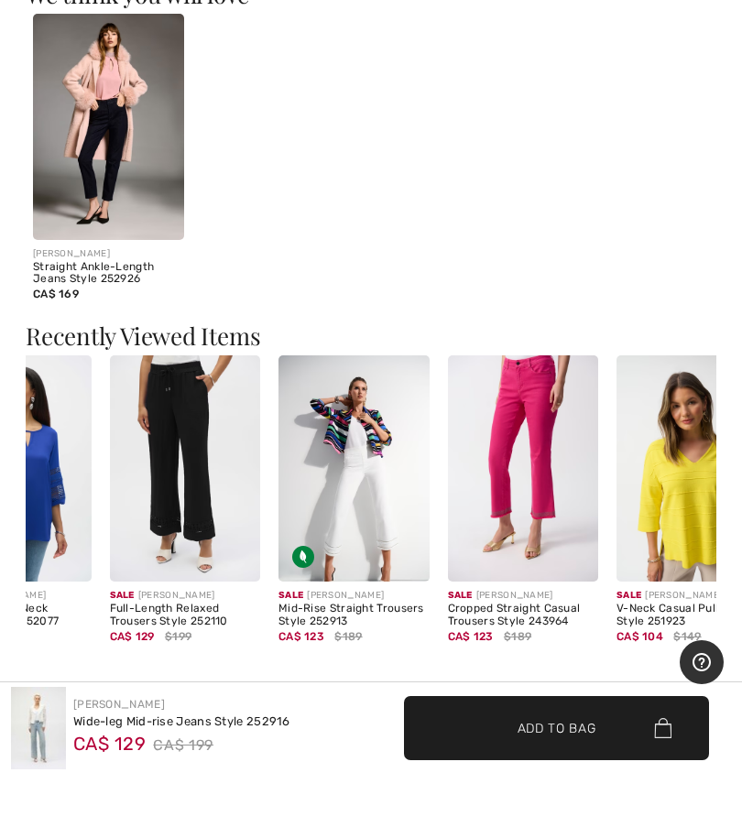
click at [537, 437] on img at bounding box center [523, 533] width 151 height 226
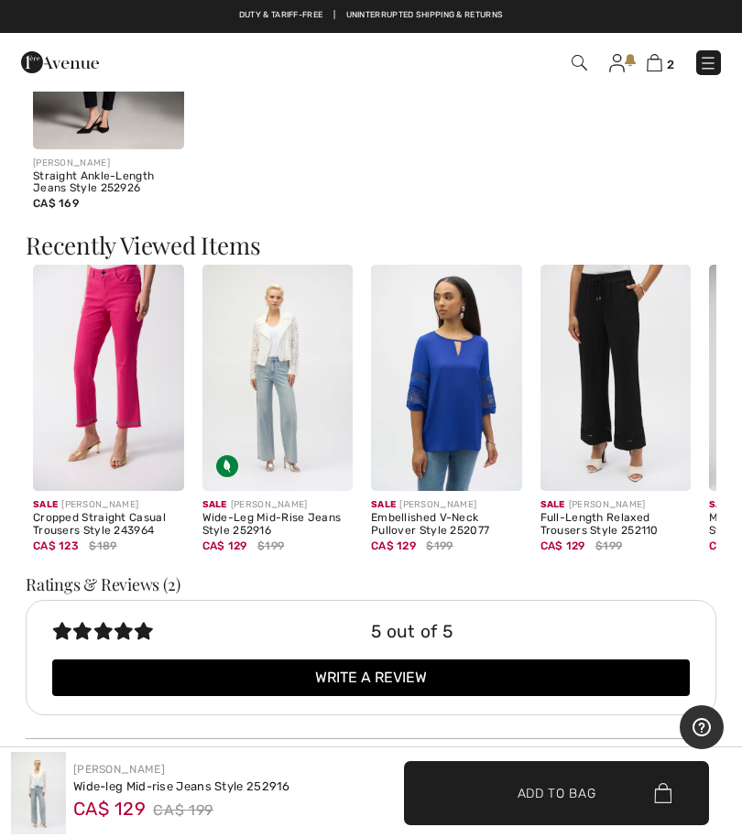
scroll to position [2196, 0]
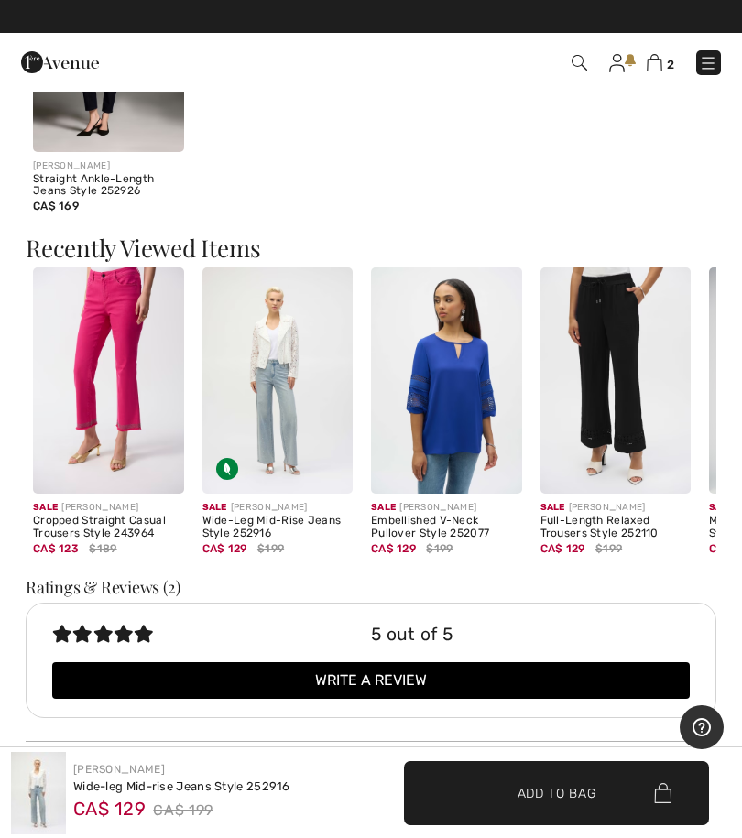
click at [257, 363] on img at bounding box center [277, 380] width 151 height 226
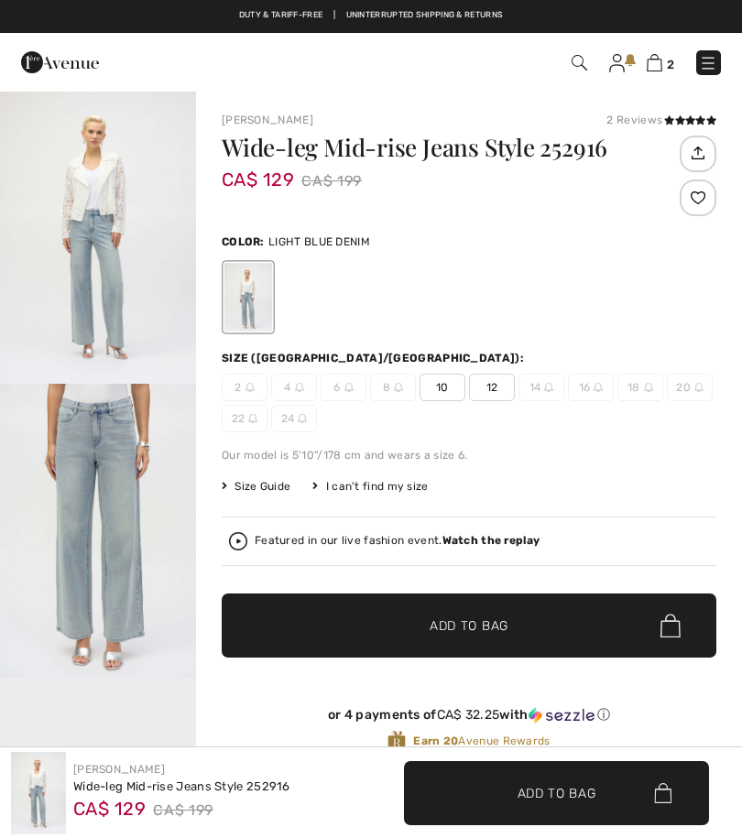
checkbox input "true"
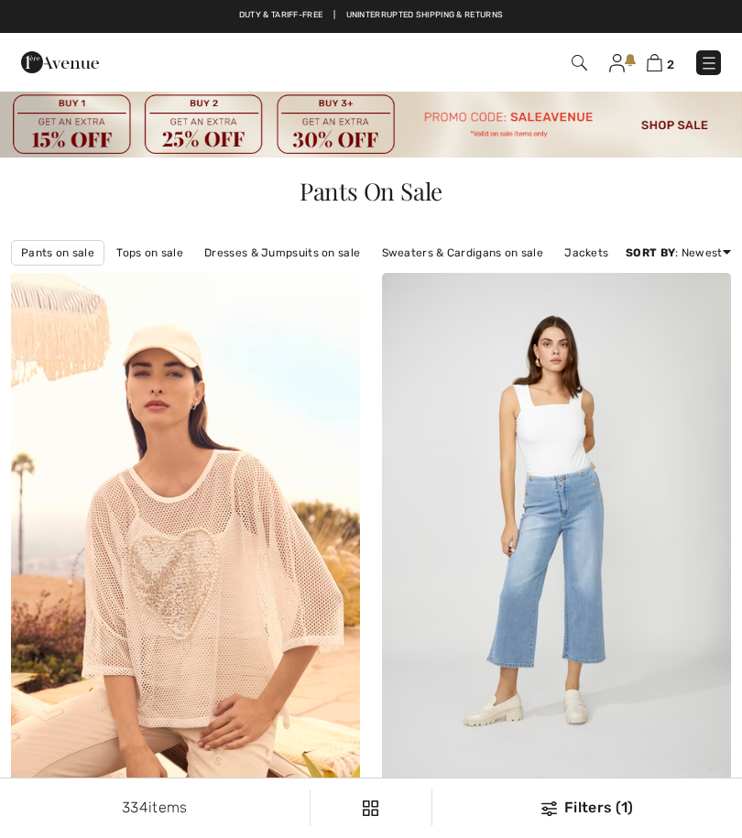
checkbox input "true"
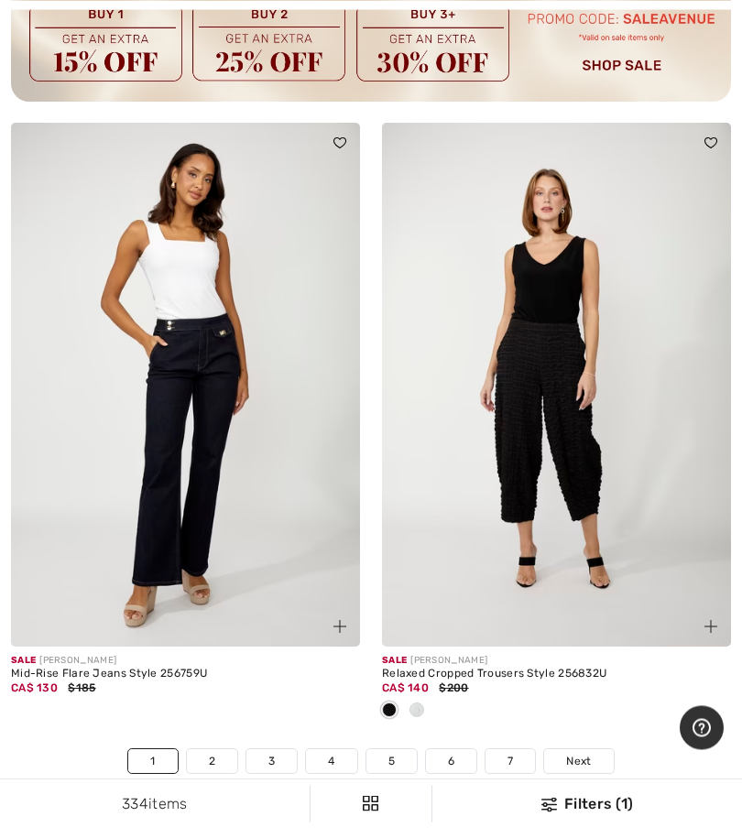
scroll to position [15409, 0]
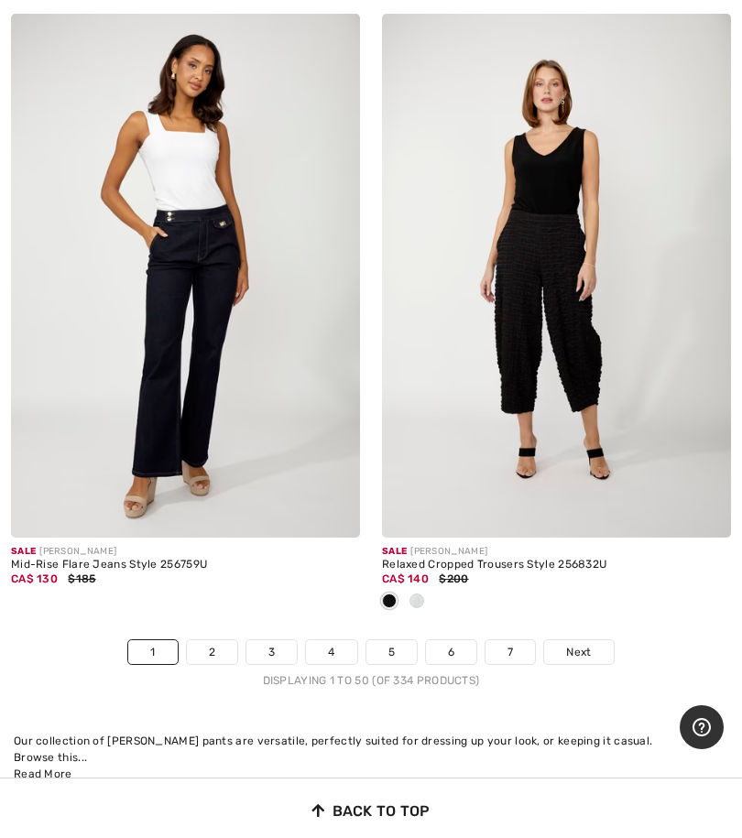
click at [257, 417] on img at bounding box center [185, 276] width 349 height 524
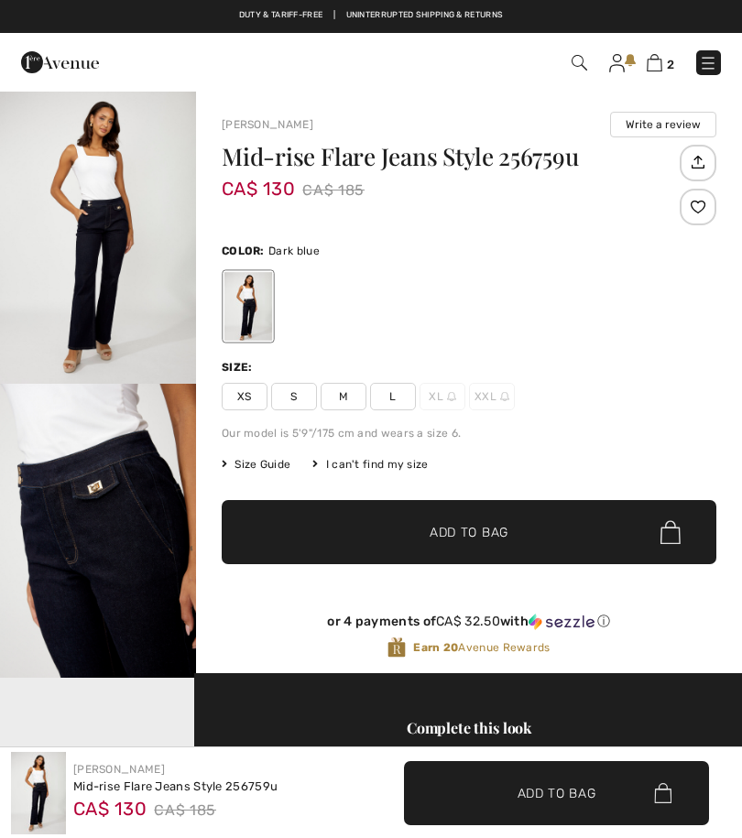
checkbox input "true"
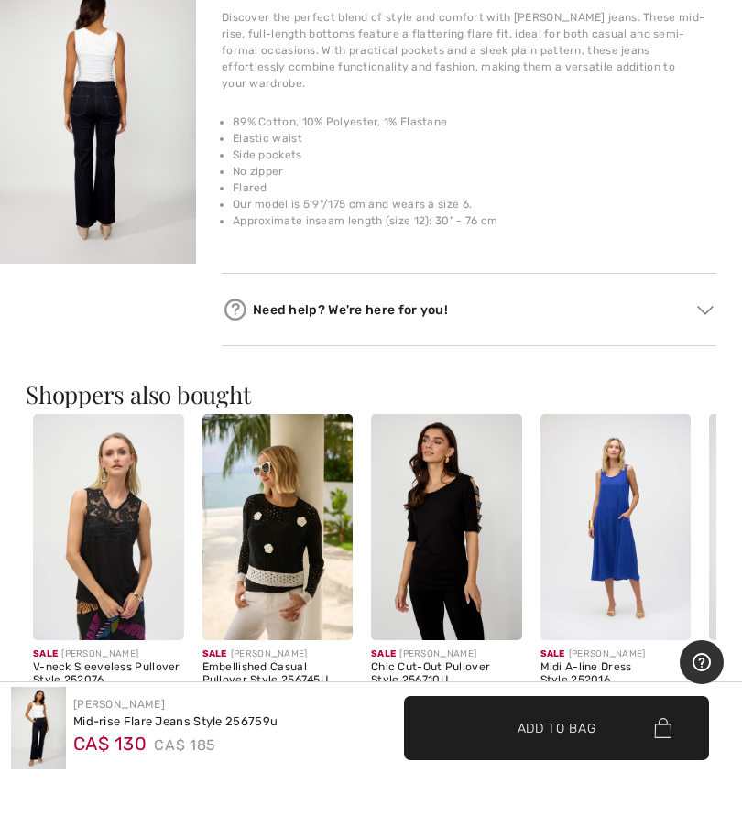
scroll to position [1231, 0]
click at [471, 513] on img at bounding box center [446, 591] width 151 height 226
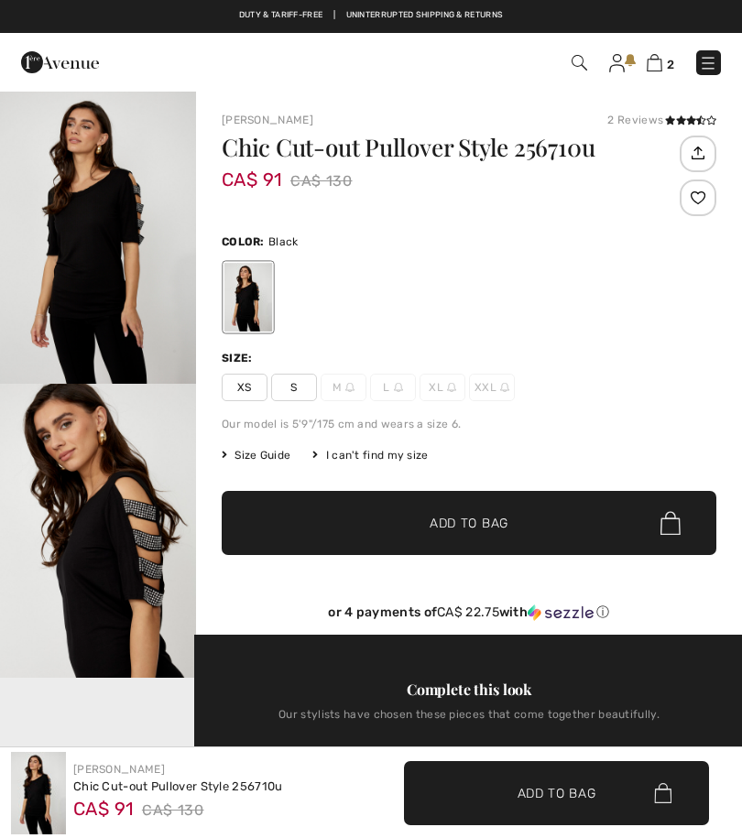
checkbox input "true"
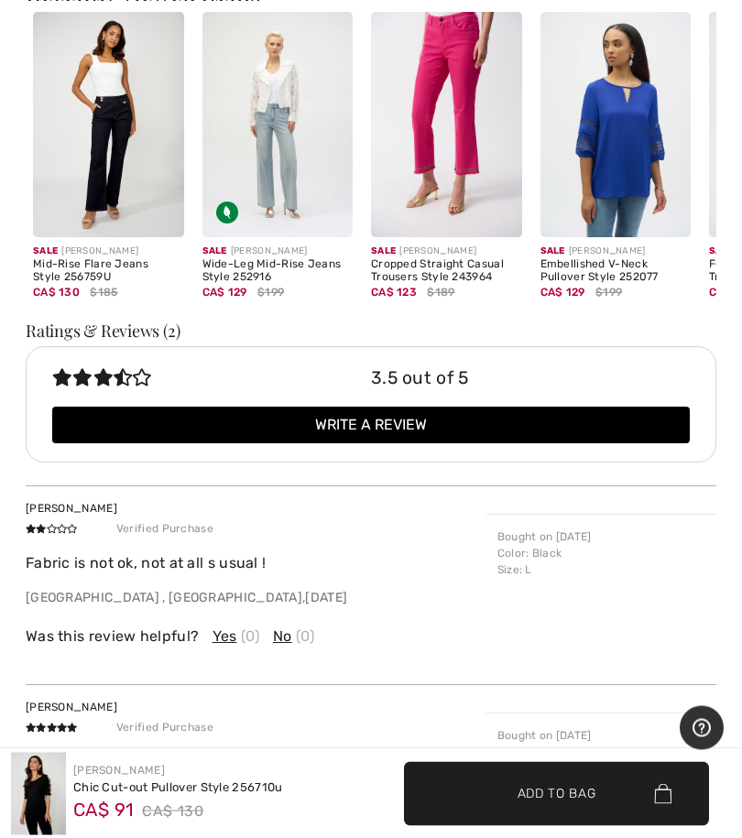
scroll to position [2249, 0]
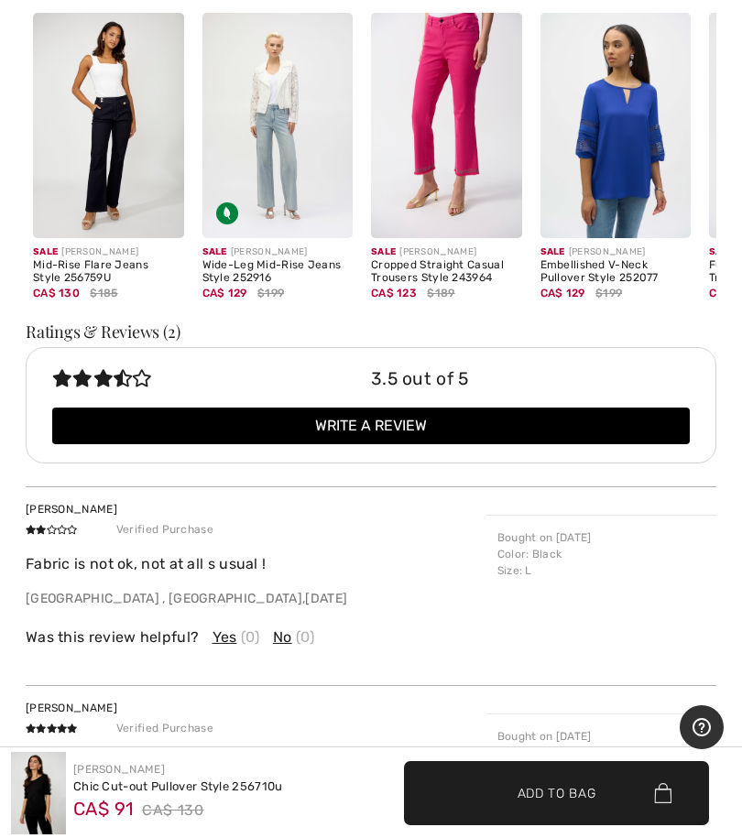
click at [739, 483] on div "Shoppers also bought Sale [PERSON_NAME] Relaxed Full-Length Trousers Style 2520…" at bounding box center [371, 312] width 742 height 2066
click at [121, 196] on img at bounding box center [108, 126] width 151 height 226
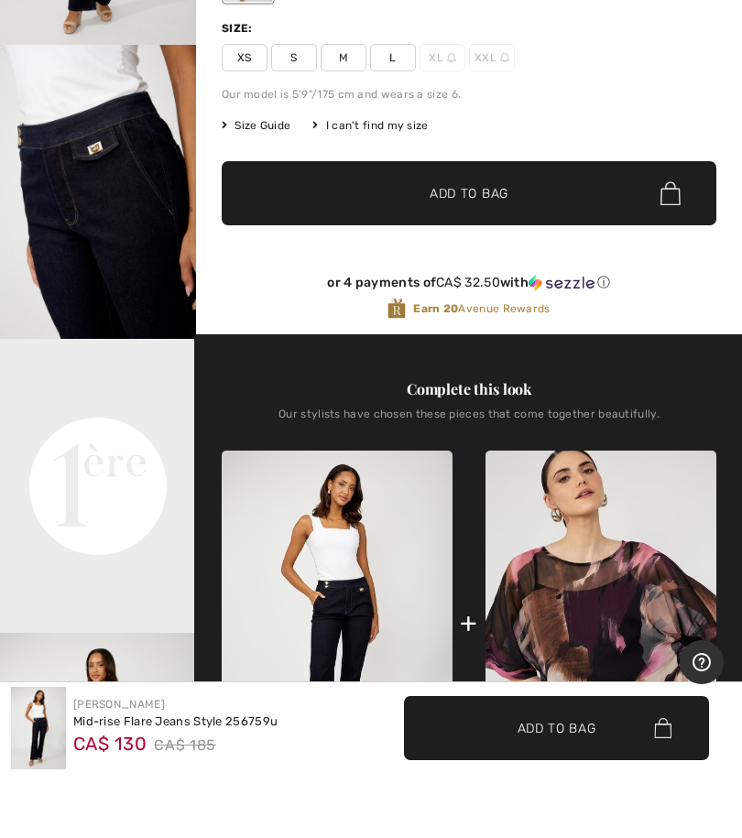
scroll to position [276, 0]
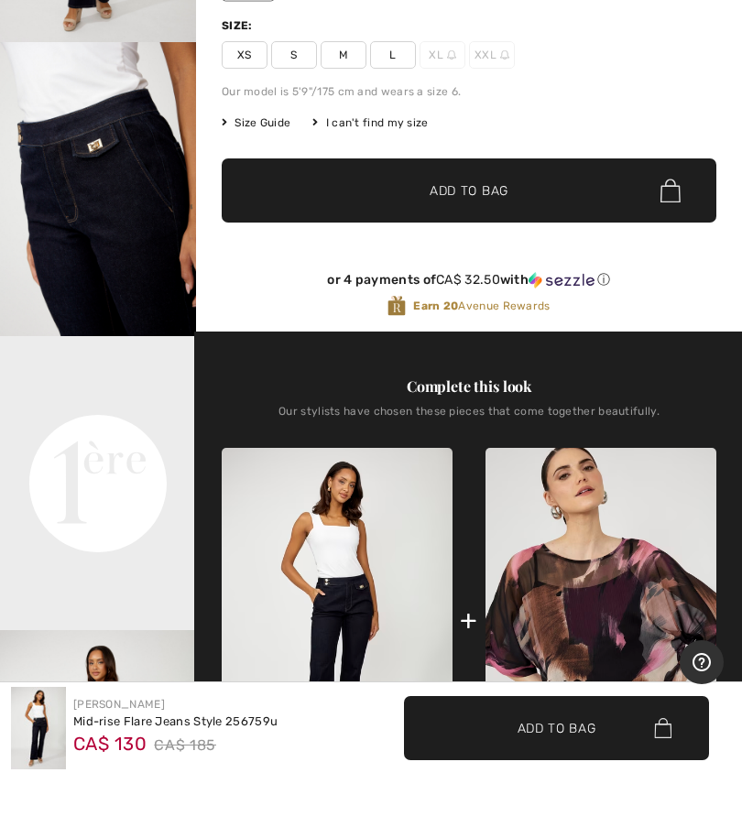
click at [133, 325] on img "2 / 4" at bounding box center [98, 254] width 196 height 294
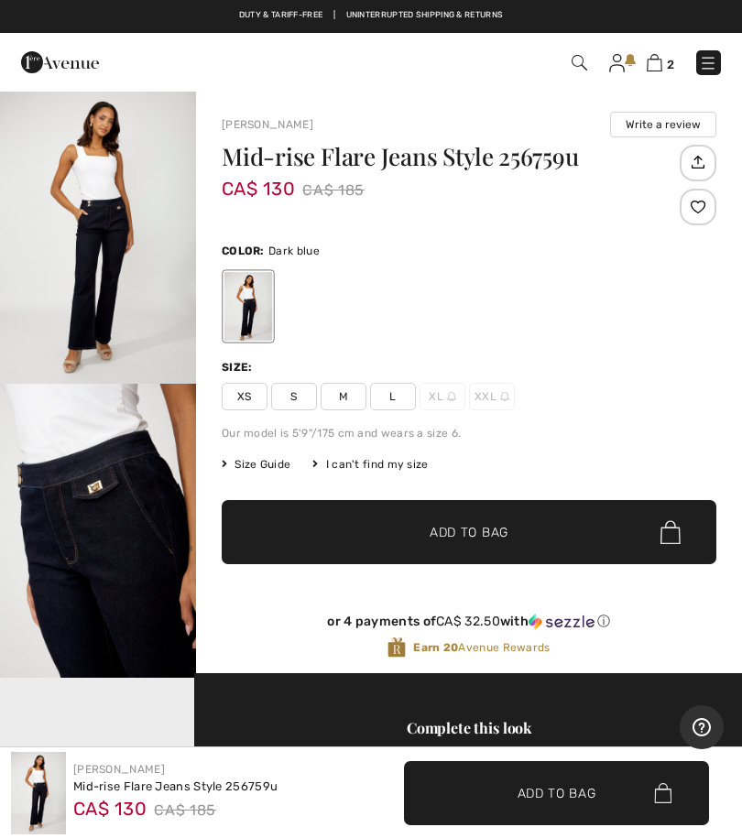
click at [298, 398] on span "S" at bounding box center [294, 396] width 46 height 27
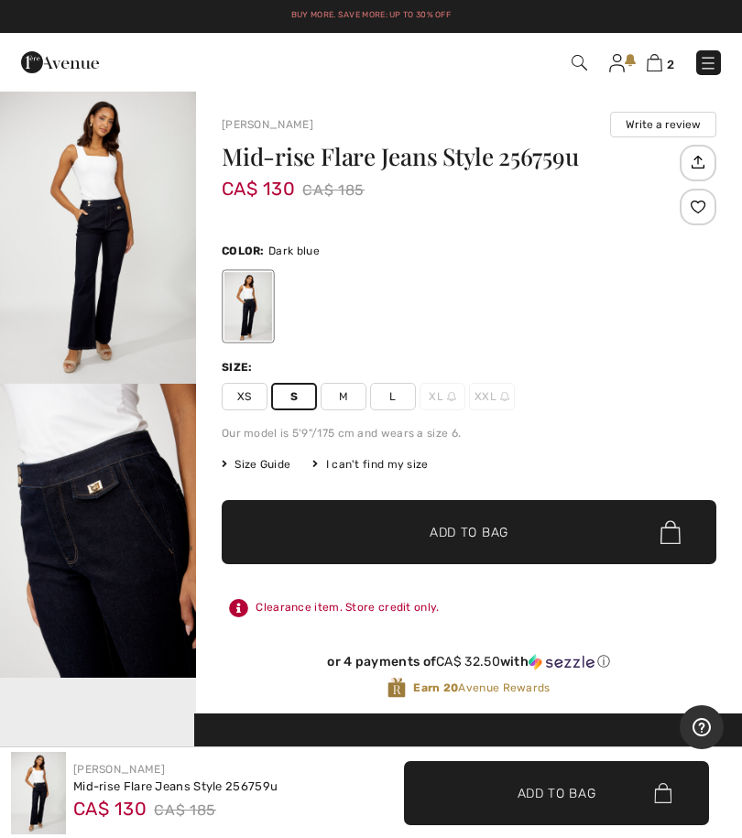
click at [481, 535] on span "Add to Bag" at bounding box center [468, 532] width 79 height 19
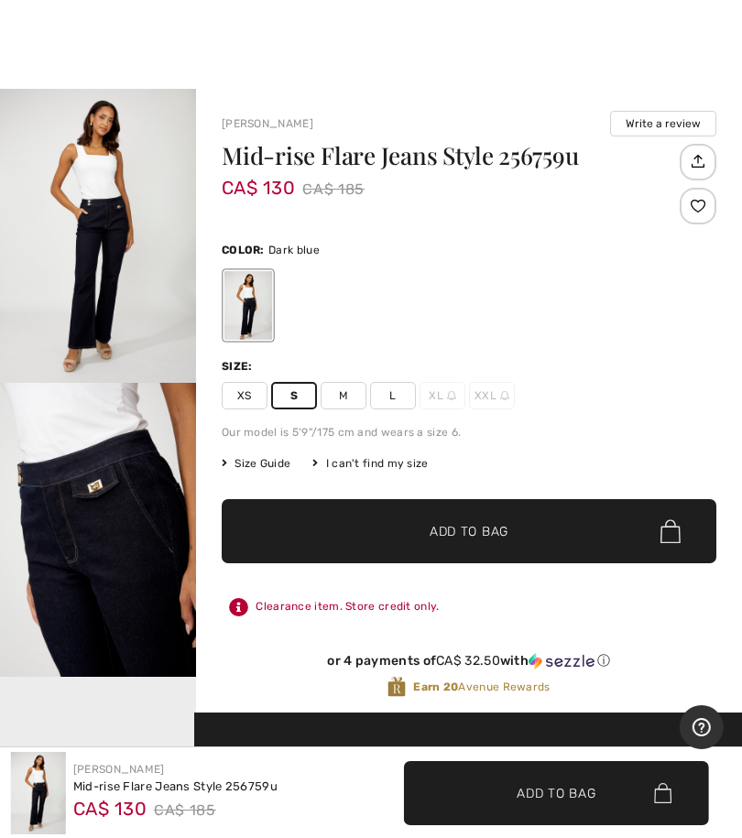
scroll to position [8, 0]
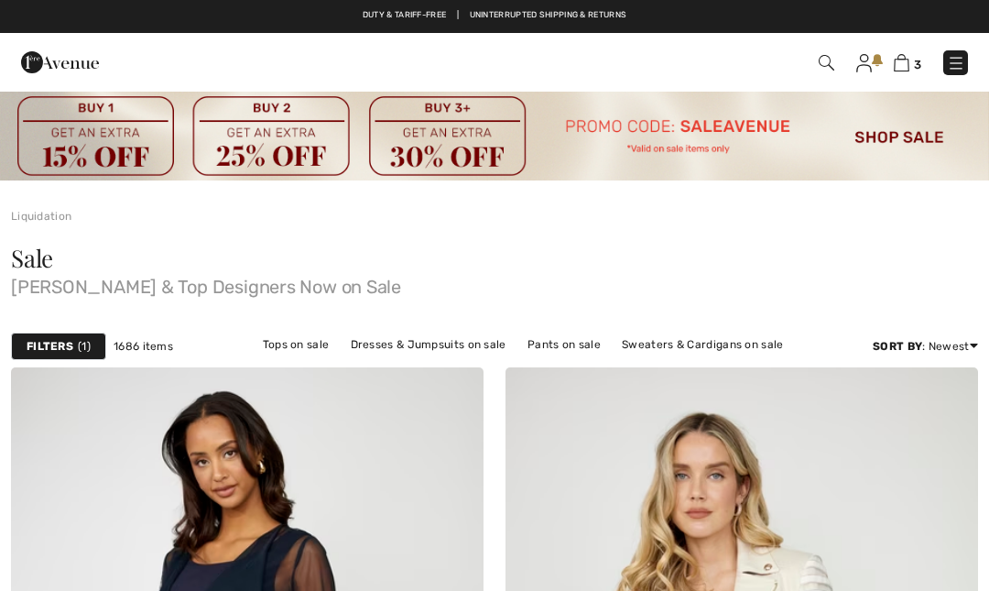
checkbox input "true"
click at [905, 70] on img at bounding box center [902, 62] width 16 height 17
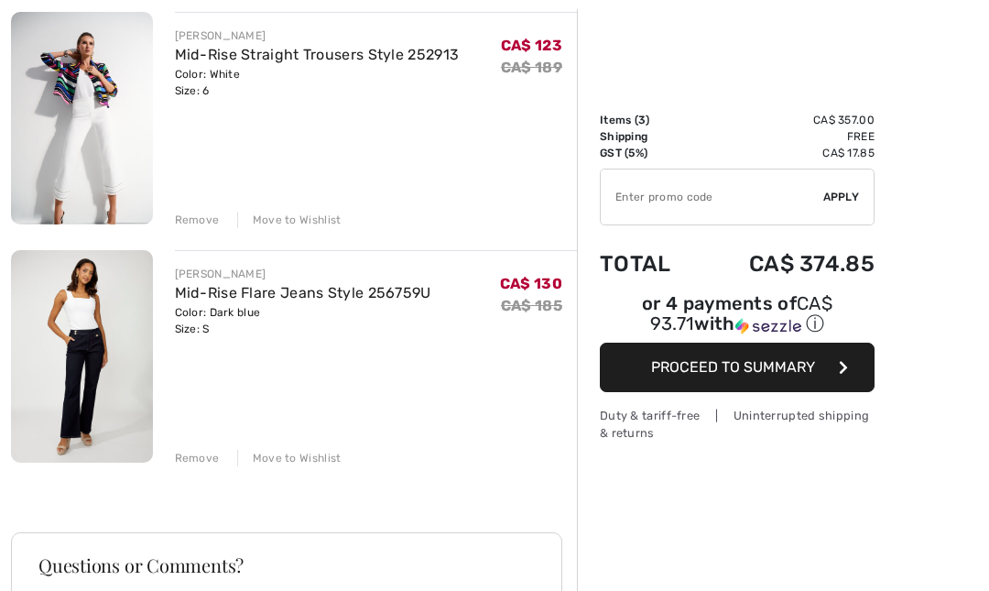
scroll to position [475, 0]
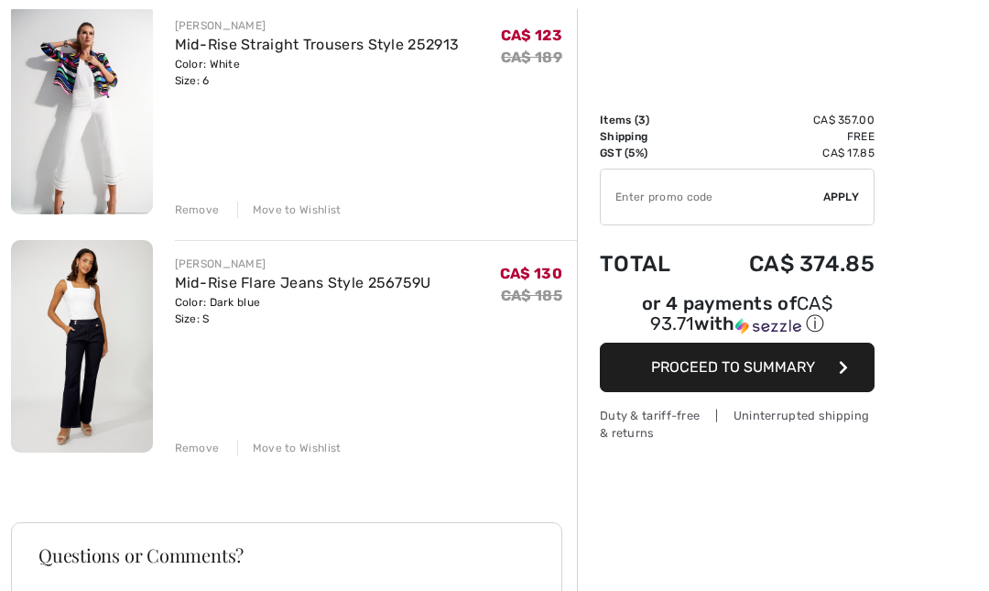
click at [685, 192] on input "TEXT" at bounding box center [712, 196] width 222 height 55
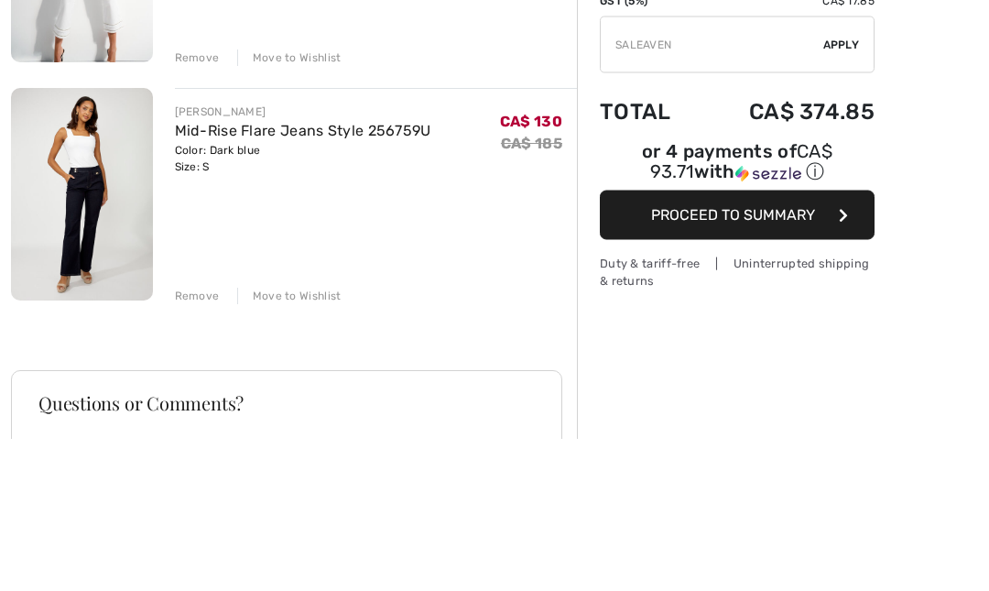
type input "SALEAVEN"
click at [855, 189] on span "Apply" at bounding box center [841, 197] width 37 height 16
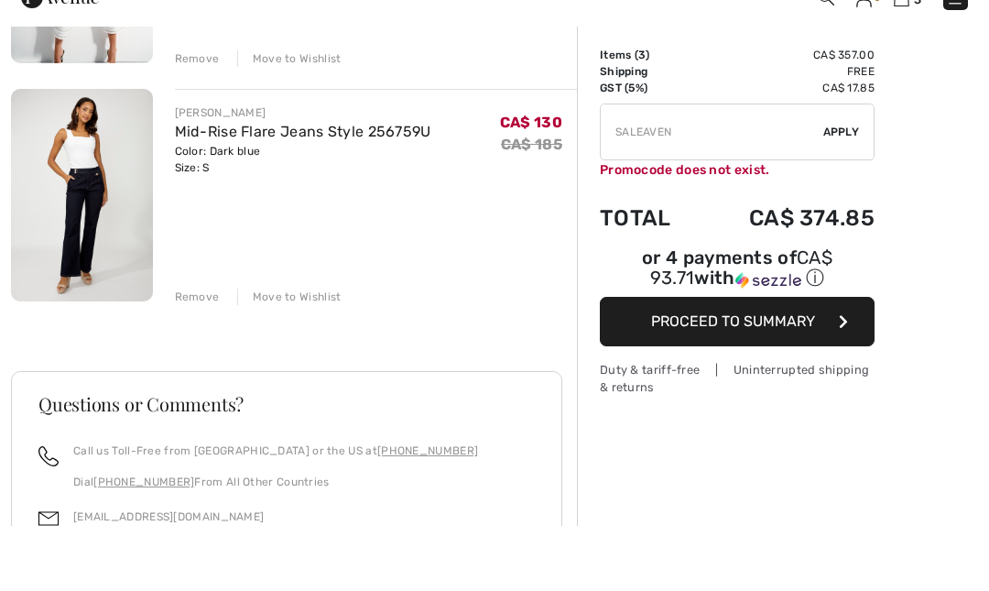
scroll to position [562, 0]
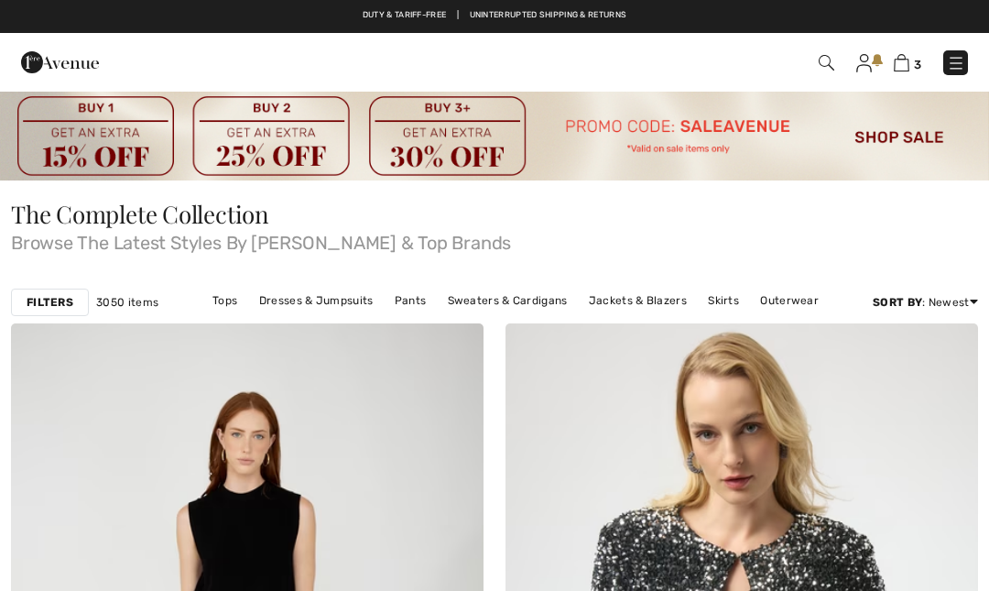
checkbox input "true"
click at [869, 68] on img at bounding box center [864, 63] width 16 height 18
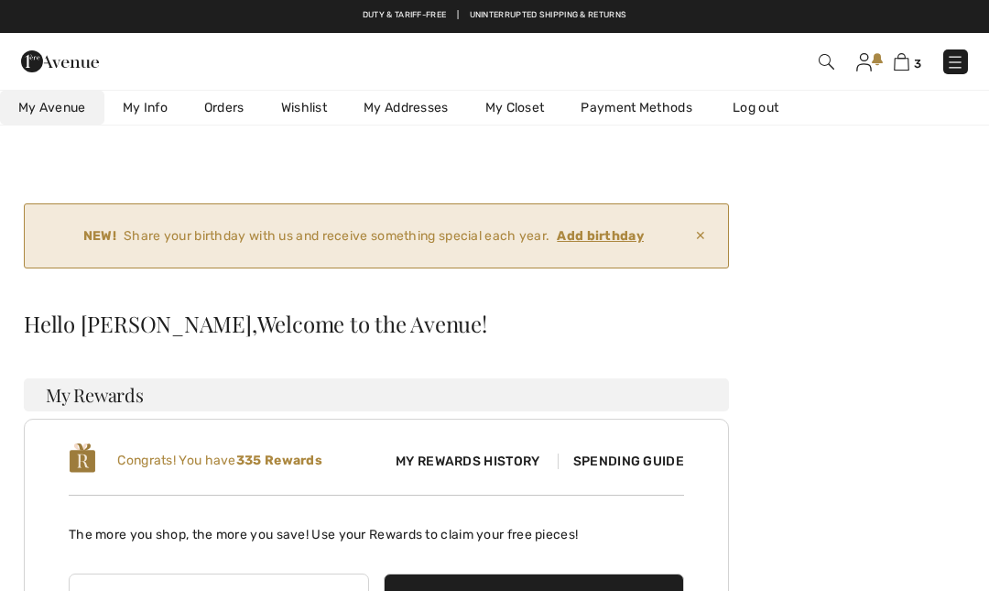
click at [904, 69] on img at bounding box center [902, 61] width 16 height 17
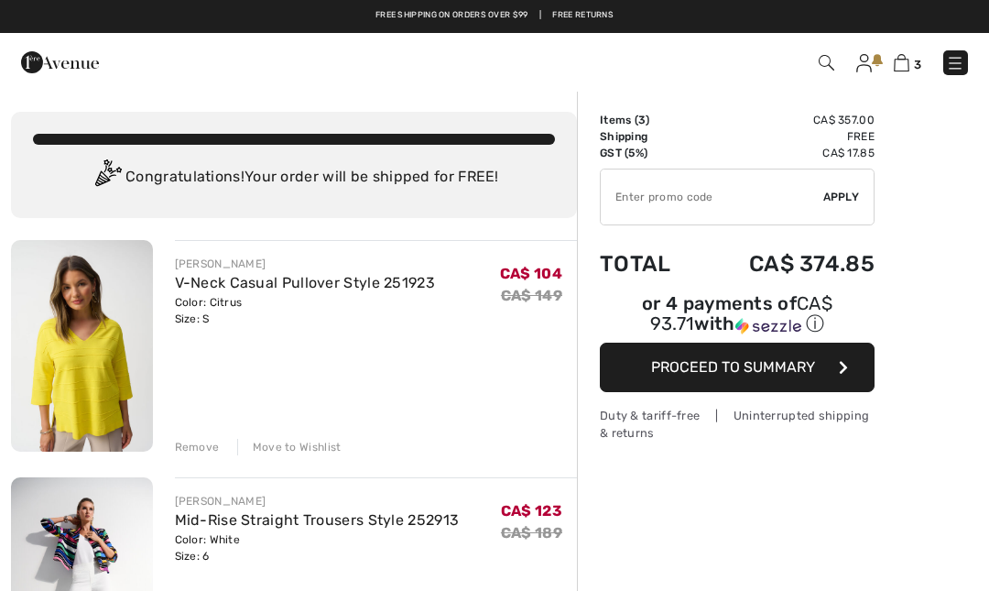
click at [666, 216] on input "TEXT" at bounding box center [712, 196] width 222 height 55
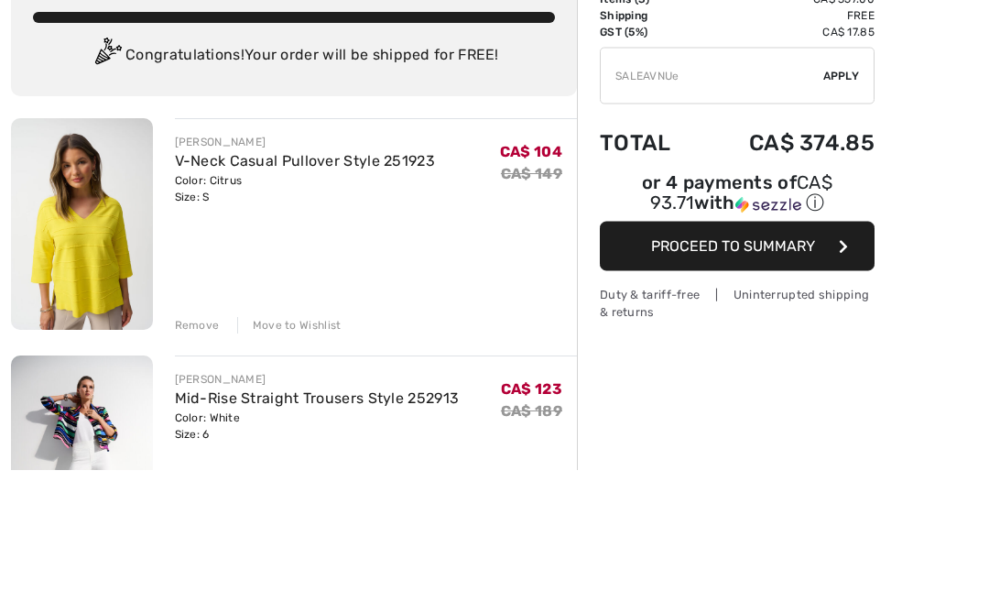
type input "SALEAVNUE"
click at [854, 189] on span "Apply" at bounding box center [841, 197] width 37 height 16
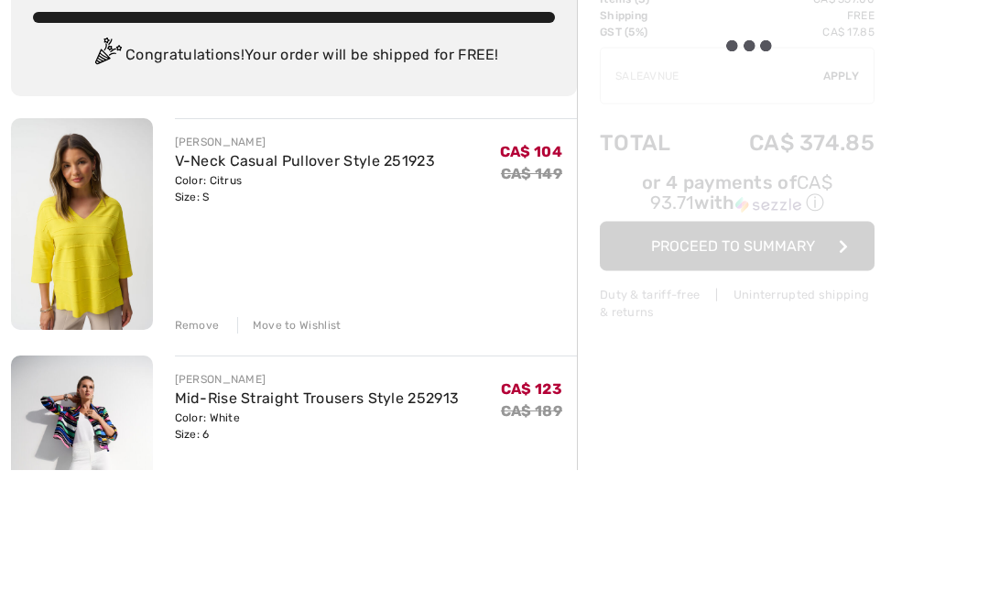
scroll to position [56, 0]
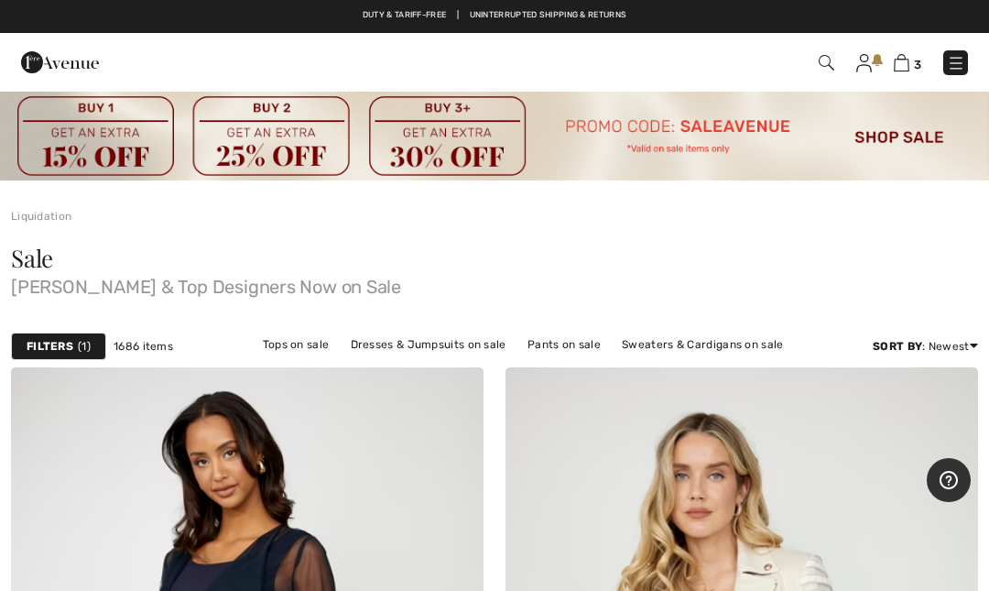
click at [906, 62] on img at bounding box center [902, 62] width 16 height 17
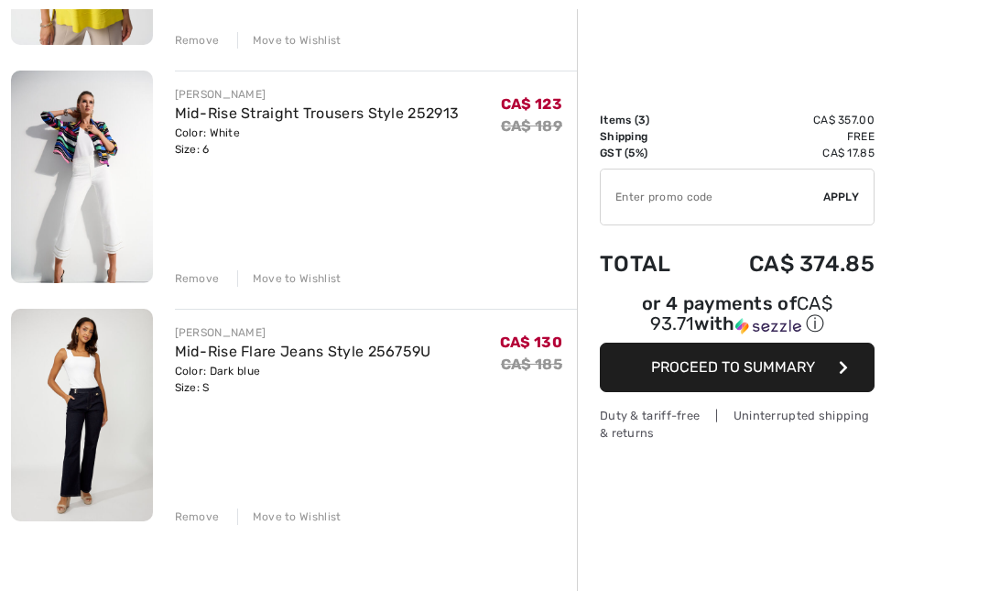
scroll to position [407, 0]
click at [215, 517] on div "Remove" at bounding box center [197, 515] width 45 height 16
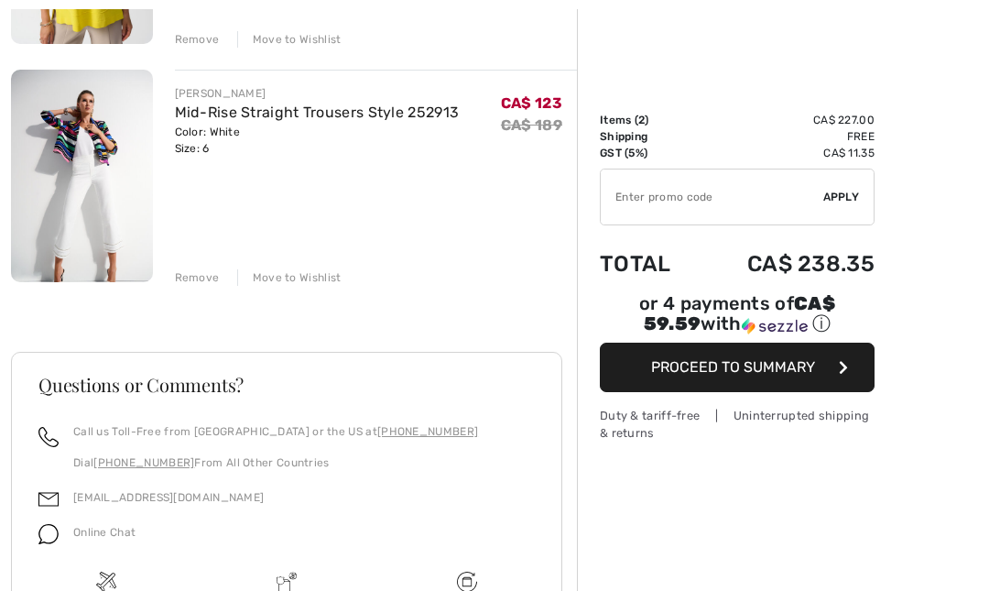
click at [208, 280] on div "Remove" at bounding box center [197, 277] width 45 height 16
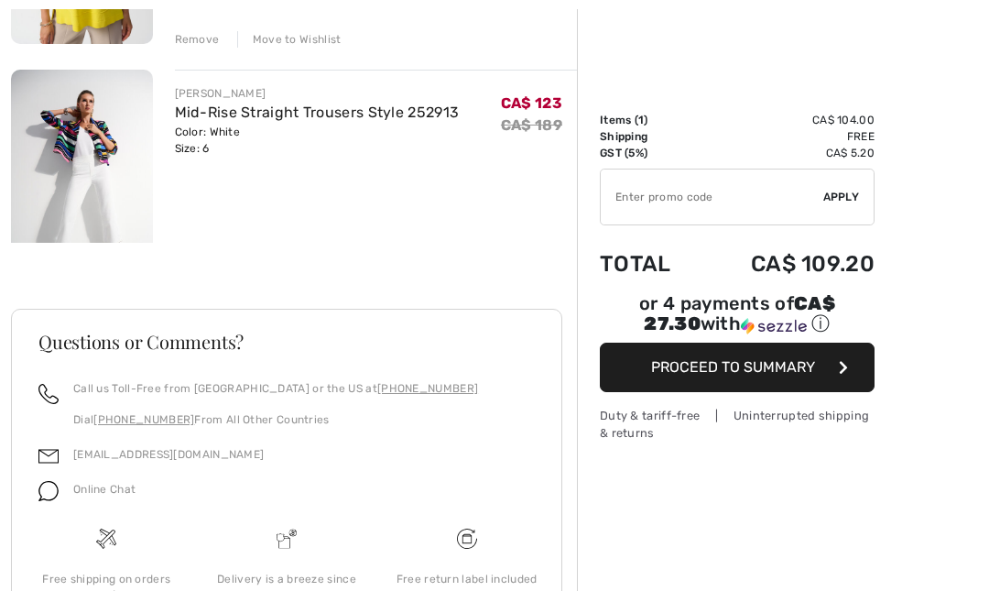
scroll to position [244, 0]
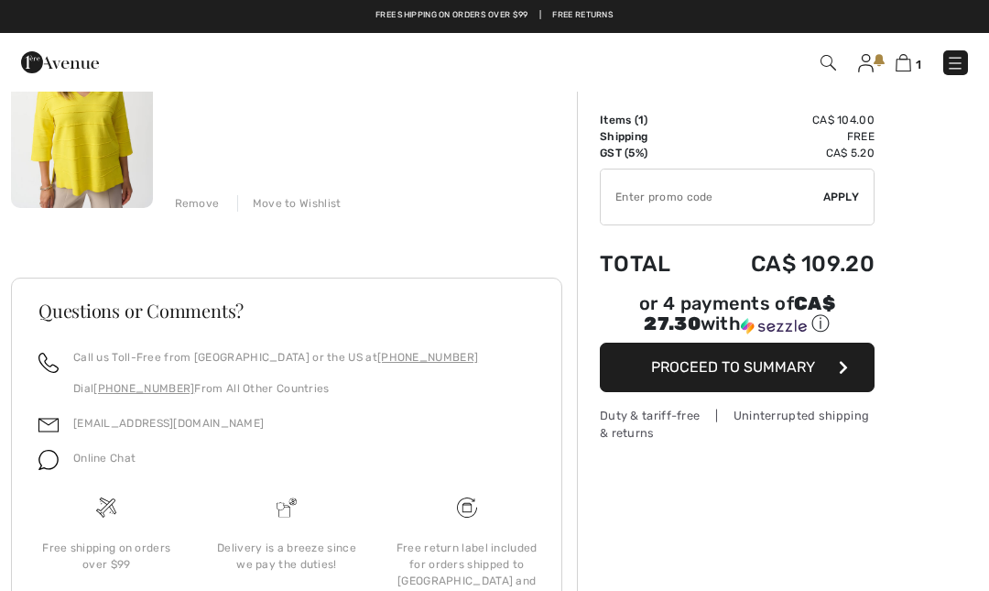
click at [208, 209] on div "Remove" at bounding box center [197, 203] width 45 height 16
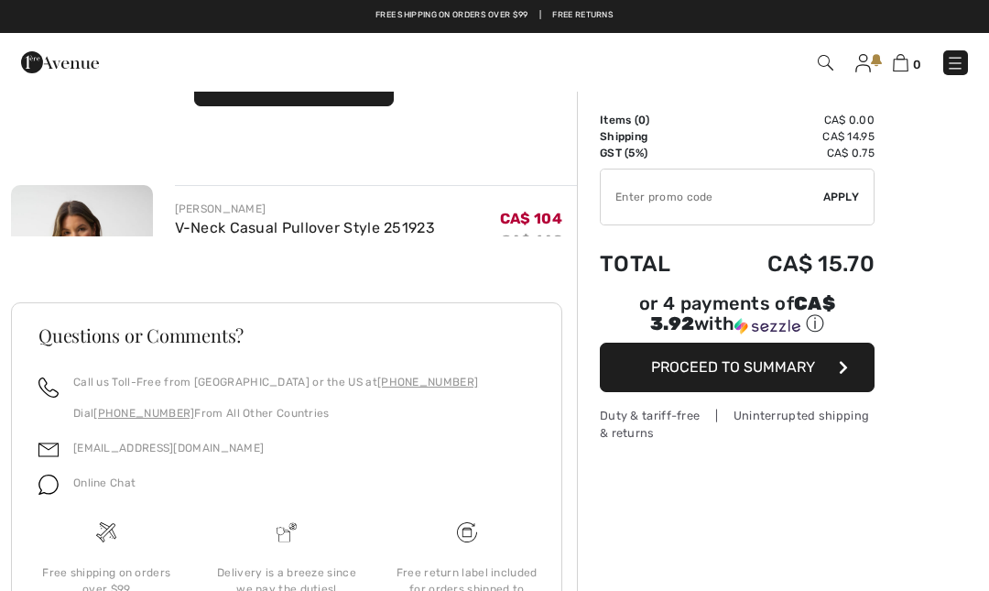
scroll to position [195, 0]
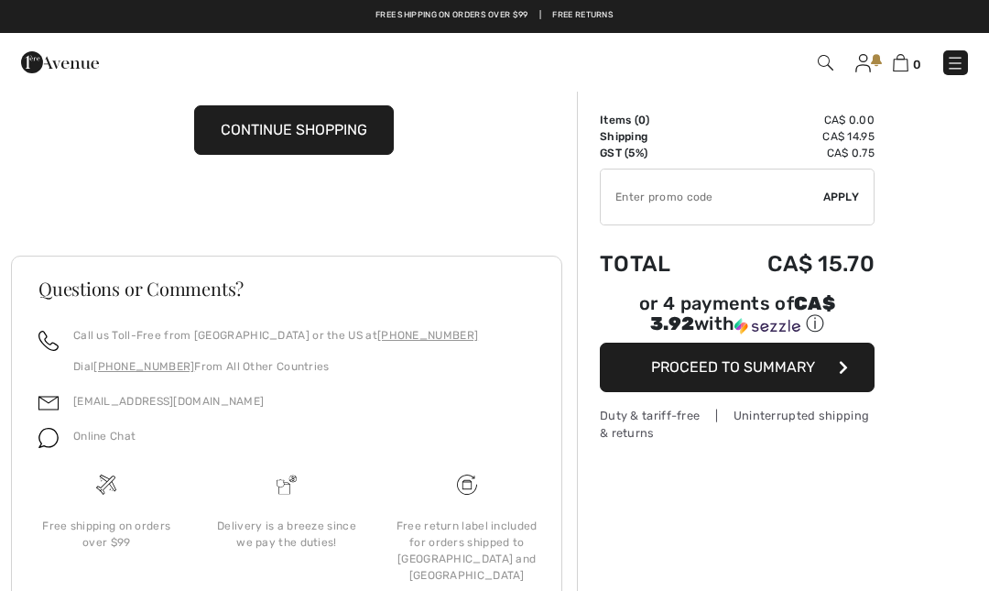
click at [6, 175] on div "You are only CA$ 99.00 away from FREE SHIPPING! Continue Shopping > Congratulat…" at bounding box center [494, 285] width 989 height 780
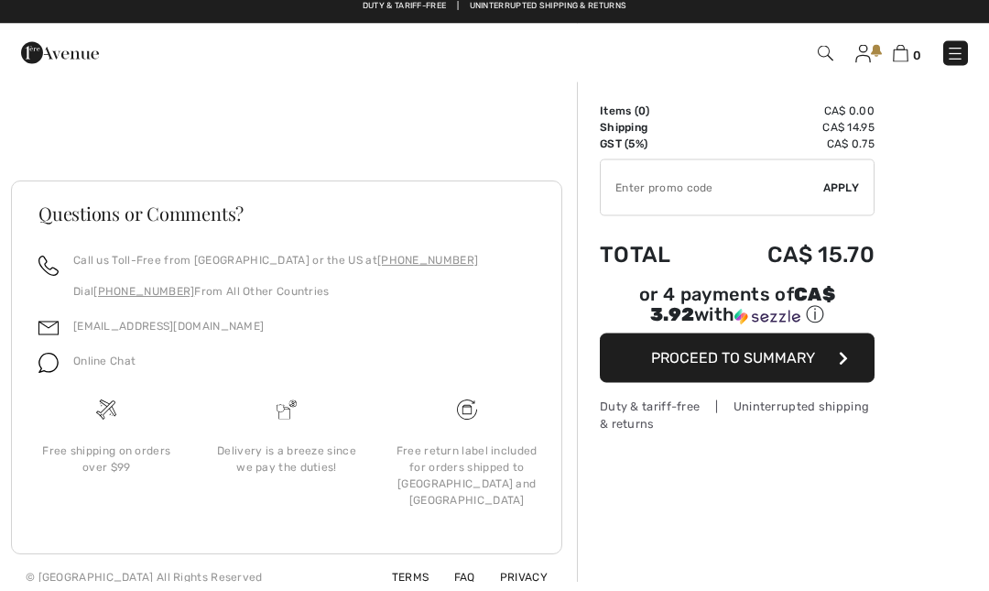
scroll to position [260, 0]
